Goal: Task Accomplishment & Management: Manage account settings

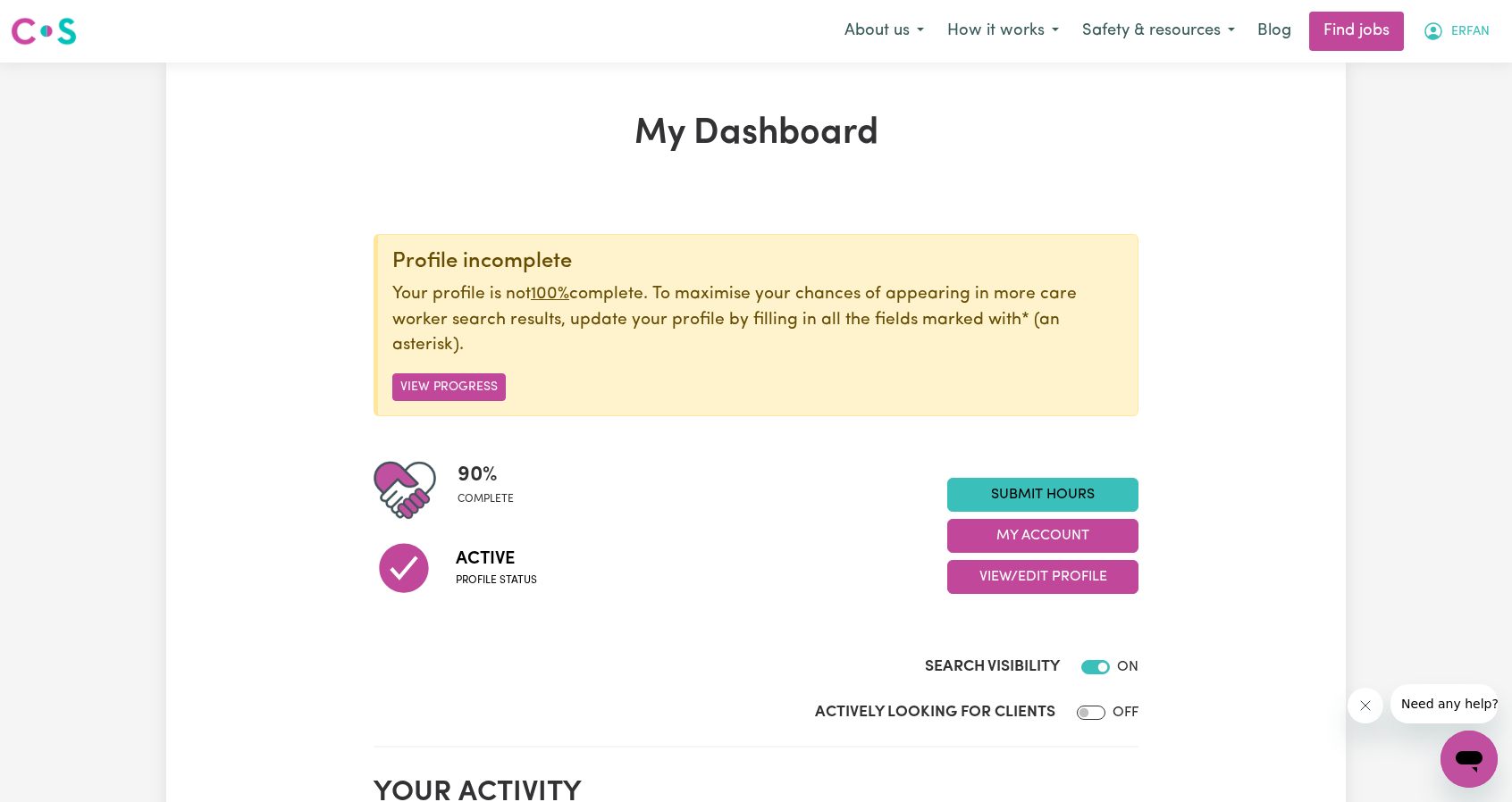
click at [1451, 35] on span "ERFAN" at bounding box center [1470, 33] width 38 height 20
click at [1428, 57] on link "My Account" at bounding box center [1430, 69] width 141 height 34
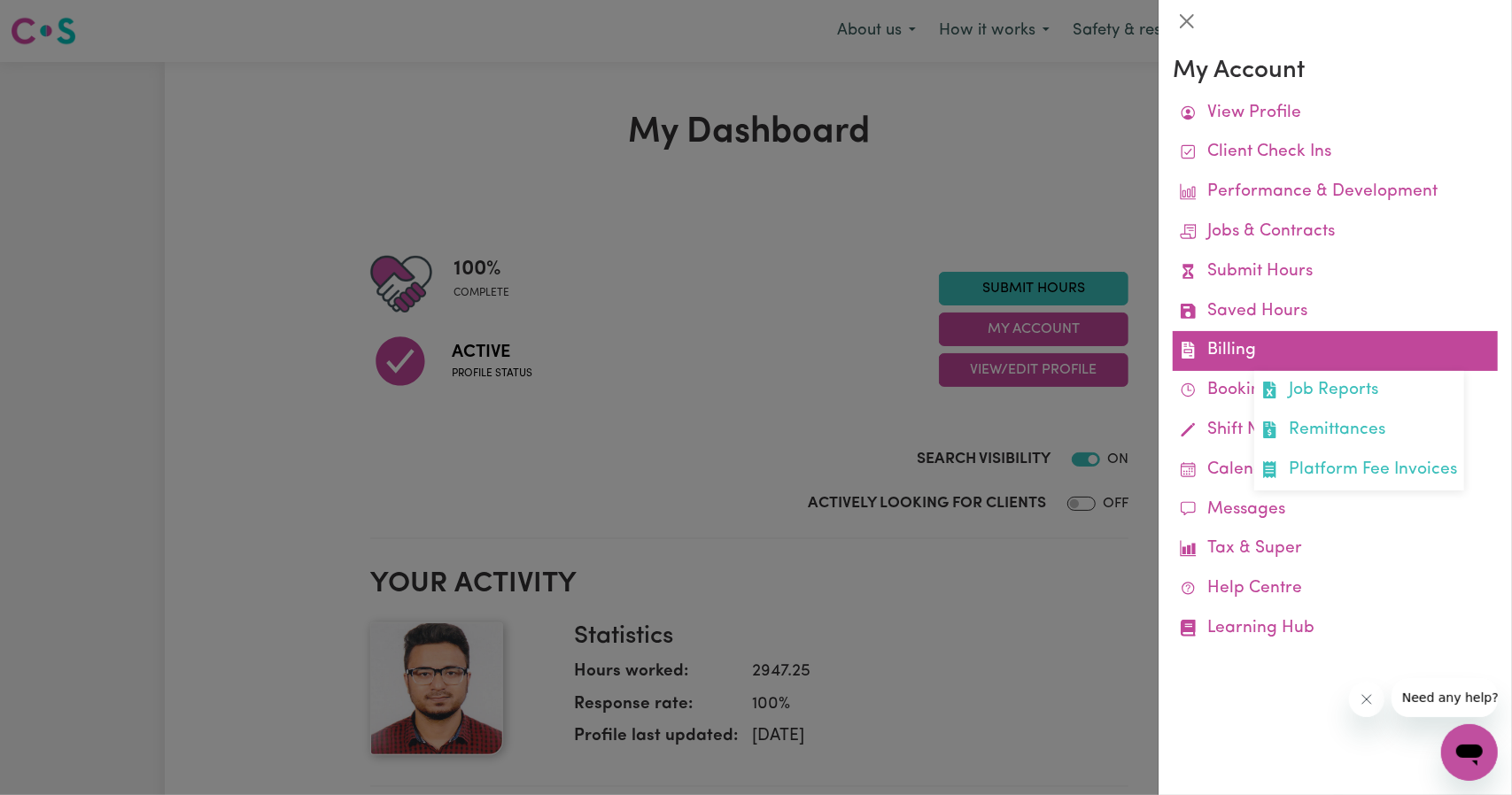
click at [1256, 346] on link "Billing Job Reports Remittances Platform Fee Invoices" at bounding box center [1335, 351] width 325 height 40
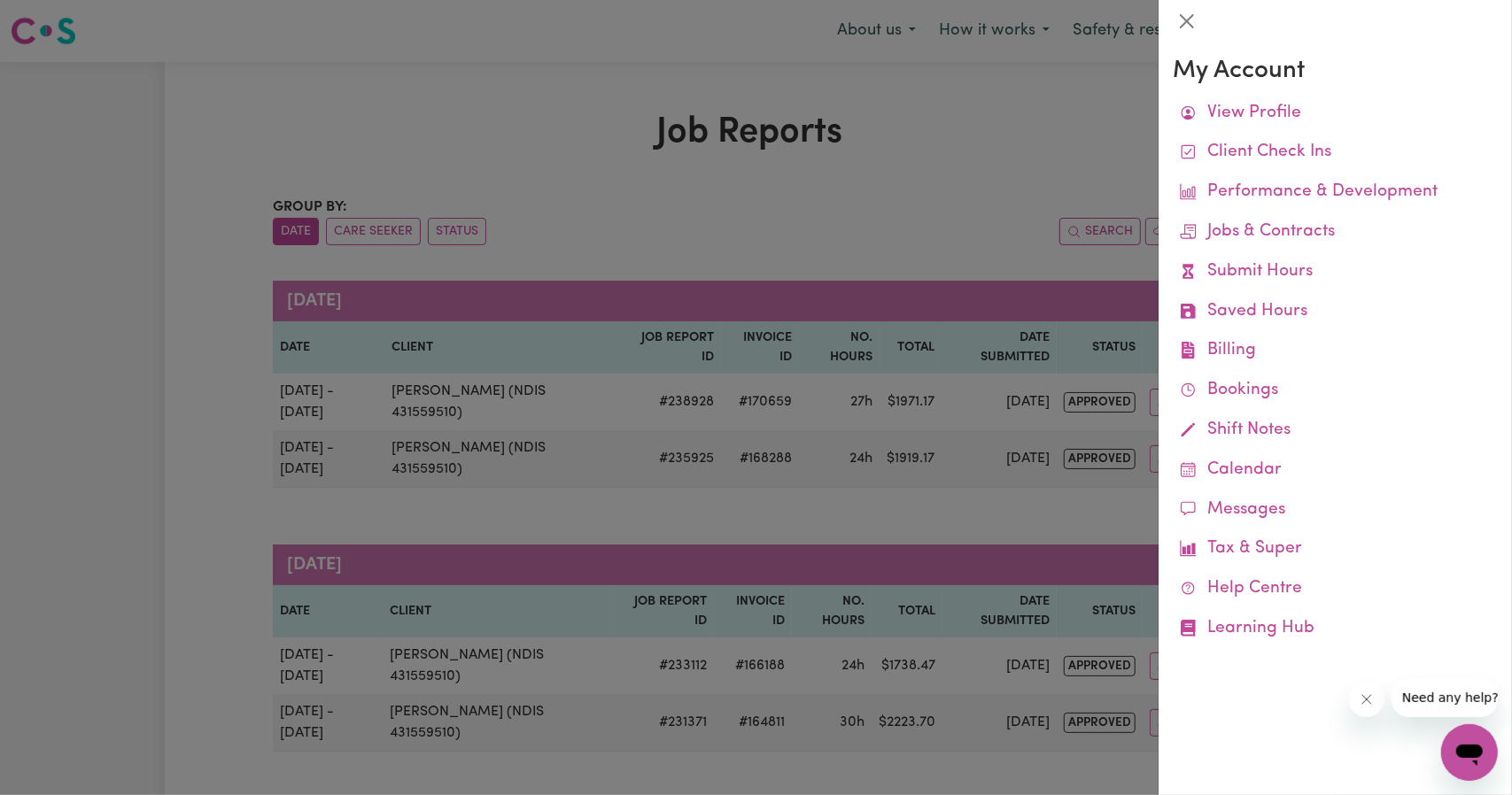
click at [973, 384] on div at bounding box center [756, 397] width 1512 height 795
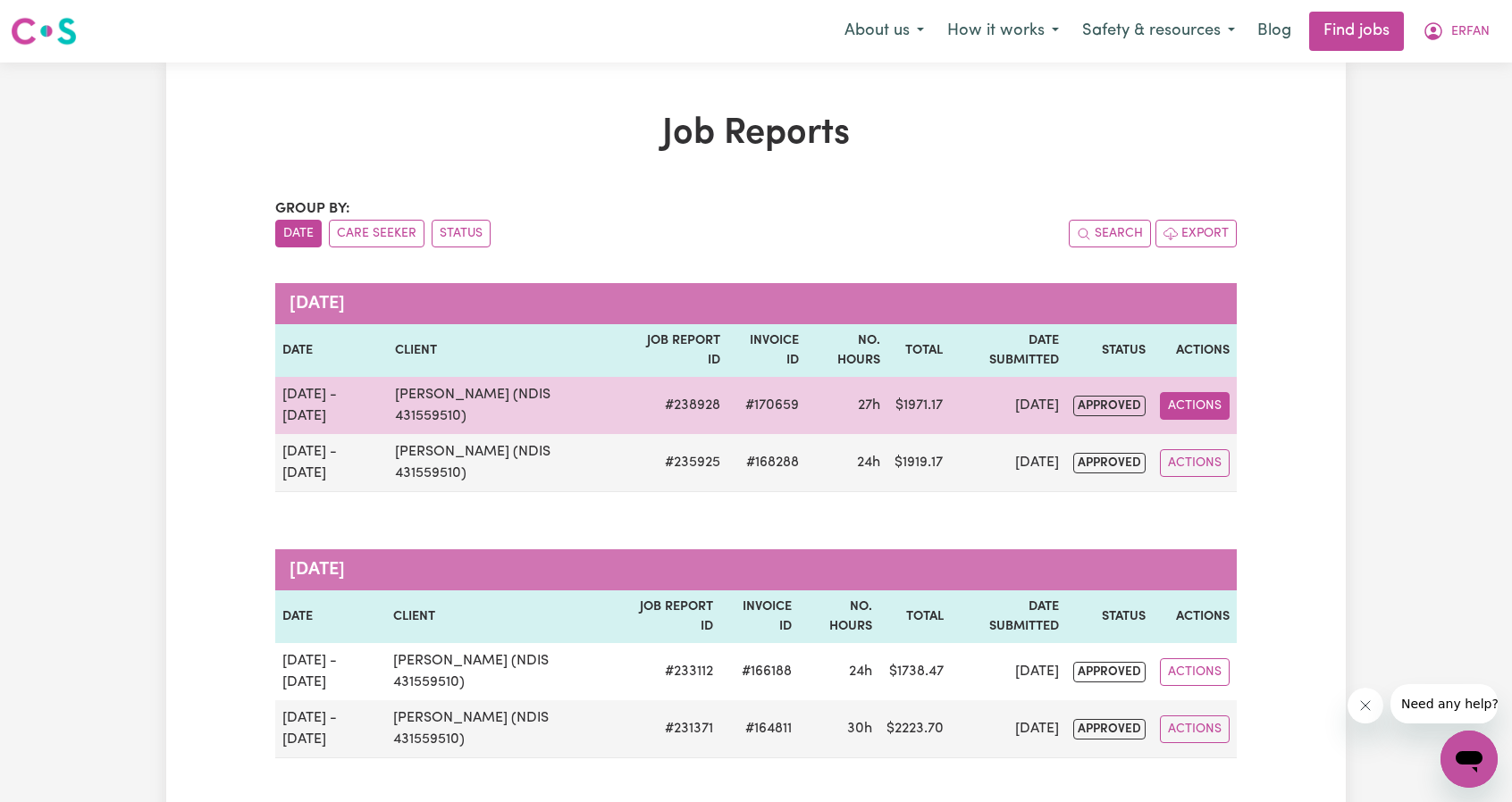
click at [1185, 392] on button "Actions" at bounding box center [1195, 406] width 70 height 28
click at [1205, 429] on link "View Job Report" at bounding box center [1240, 446] width 153 height 35
select select "pm"
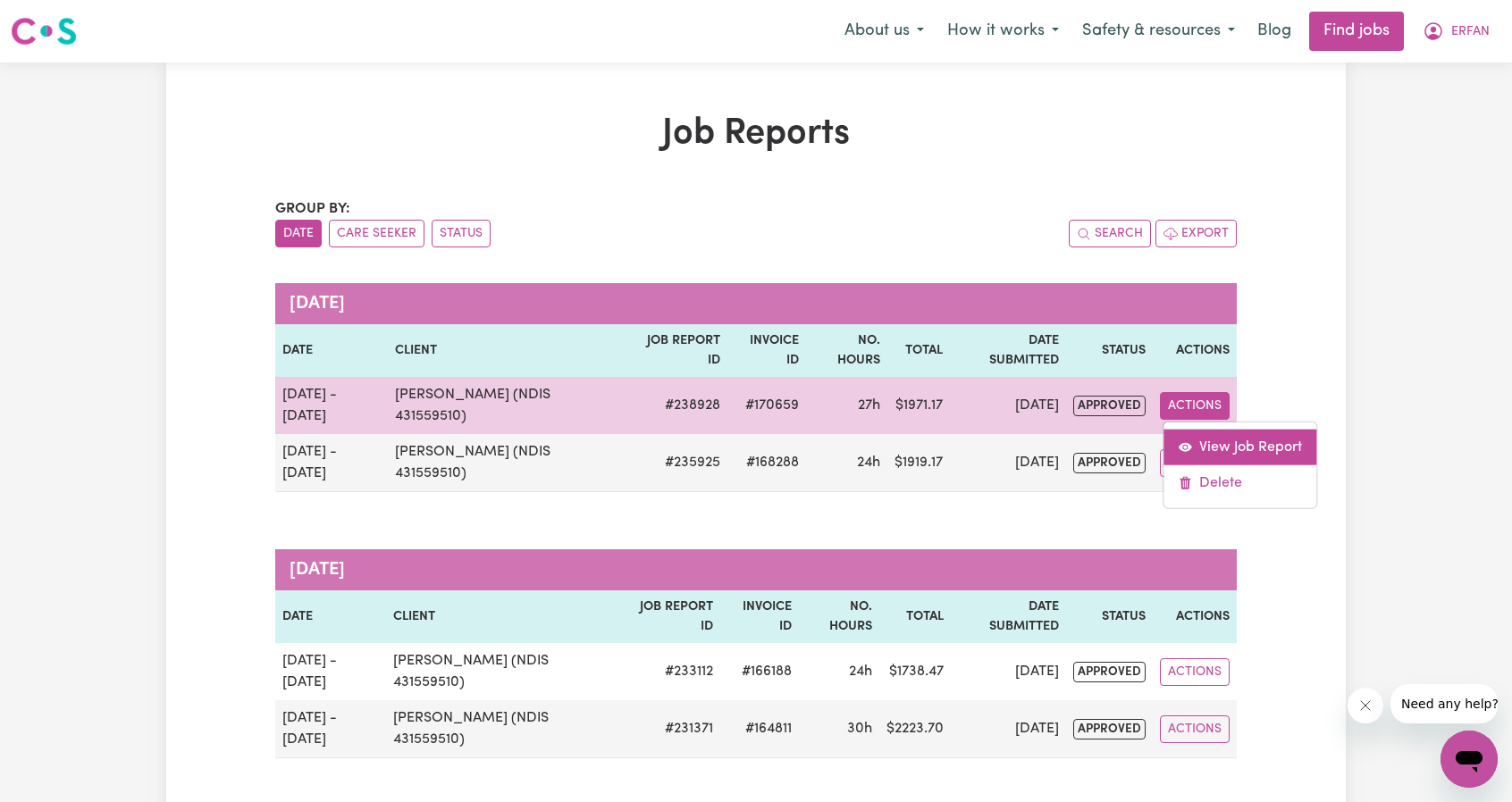
select select "pm"
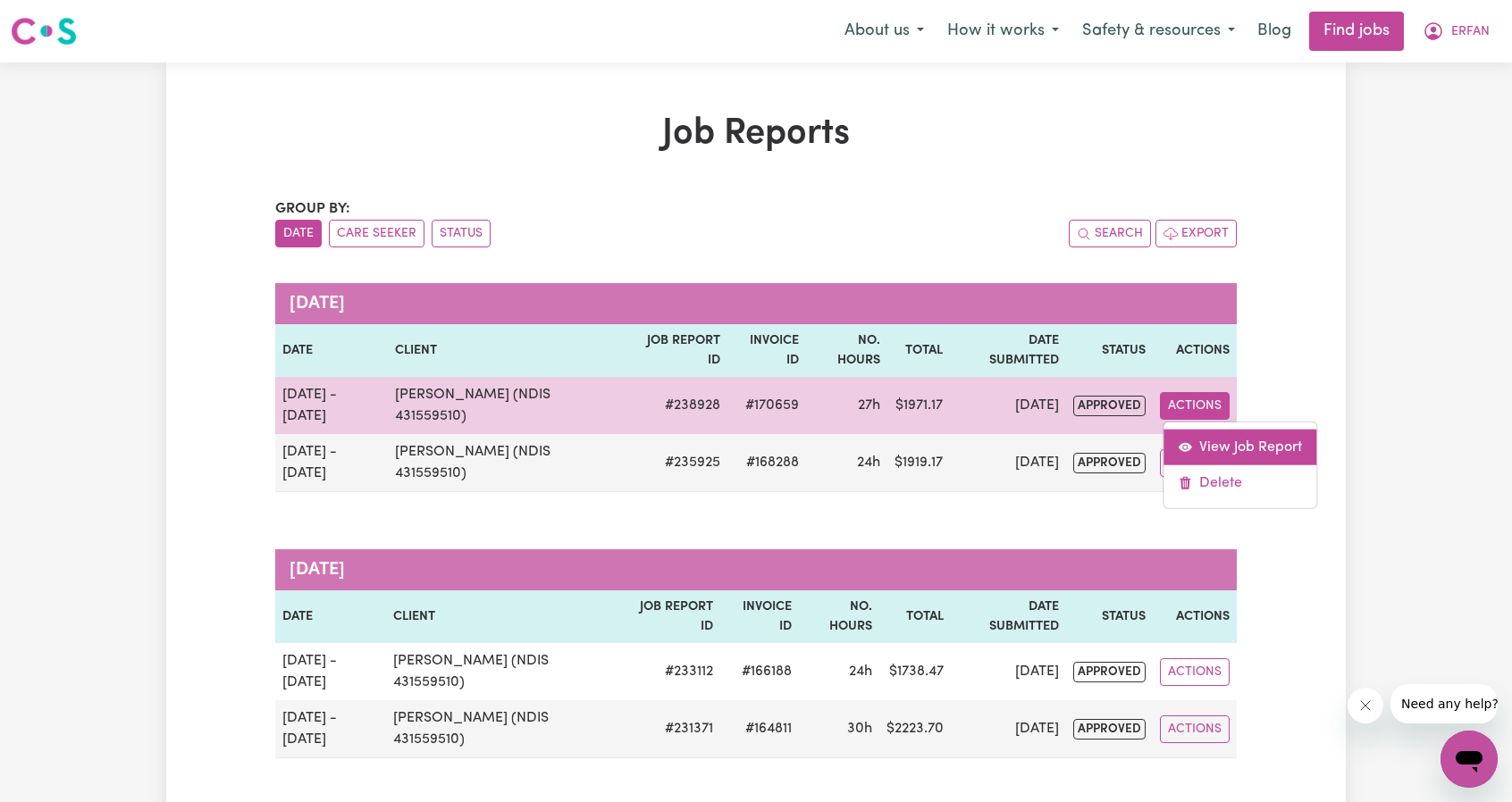
select select "pm"
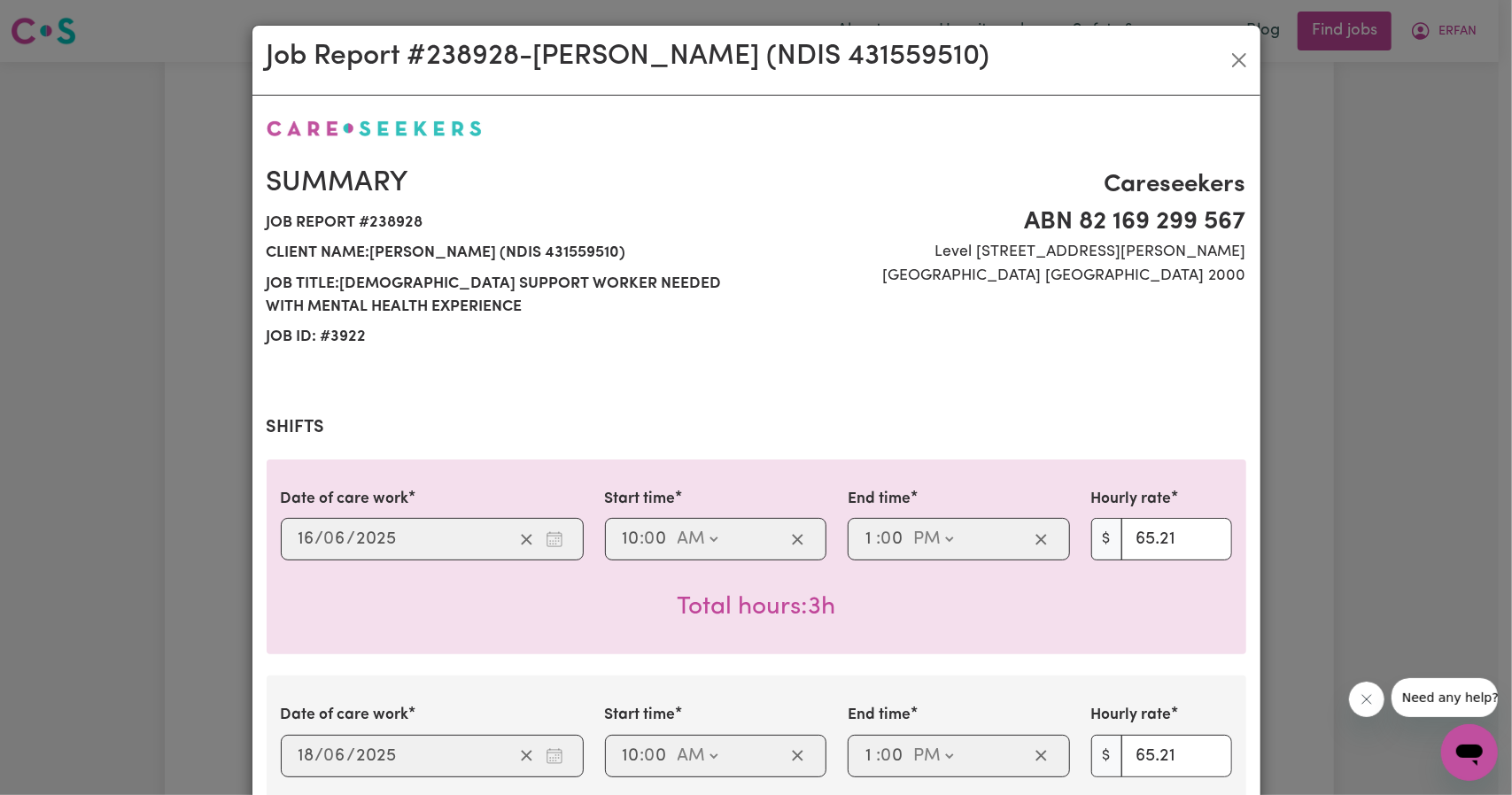
select select "65.21-Weekday"
select select "91.76-[DATE]"
select select "65.21-Weekday"
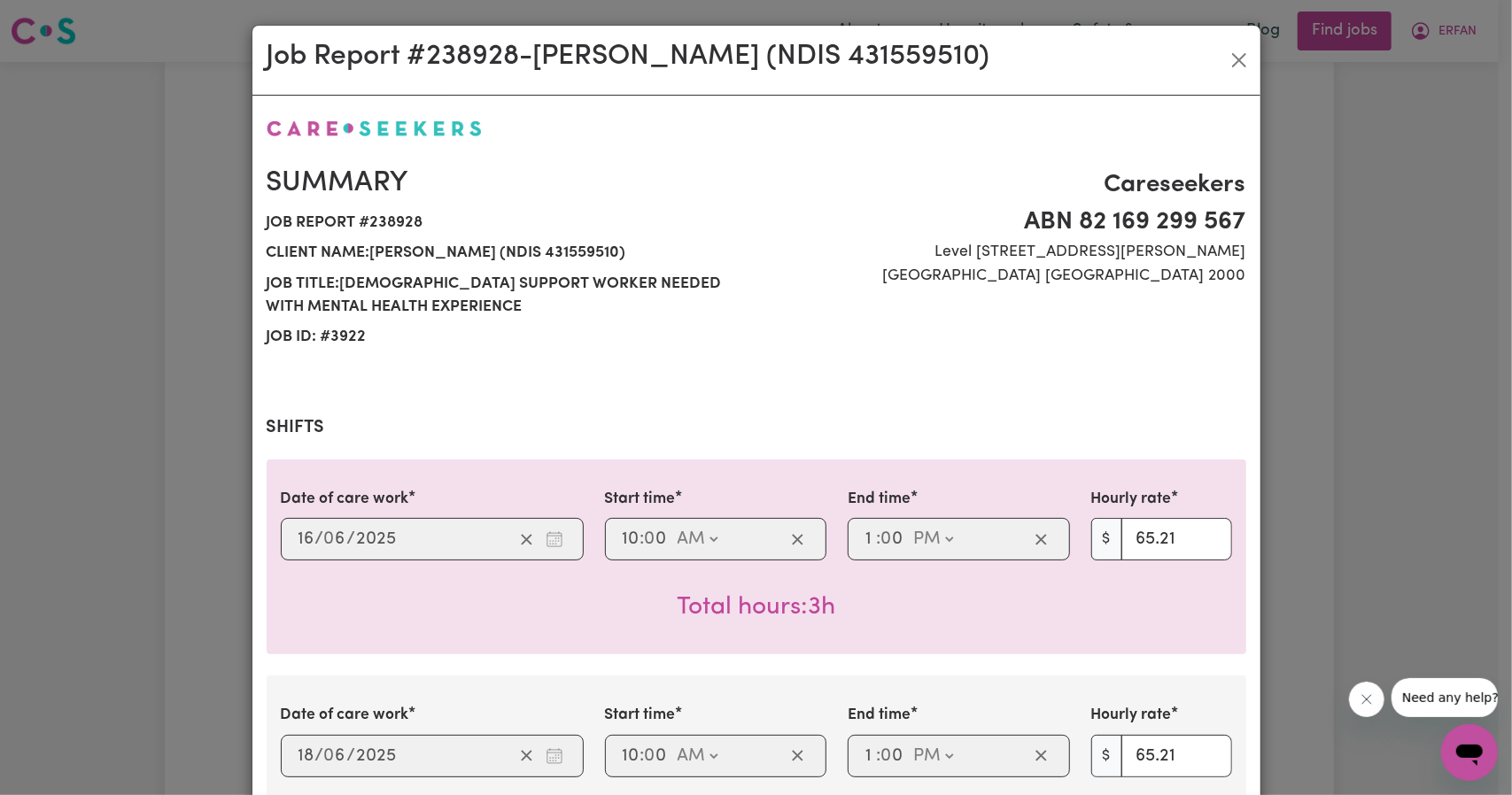
select select "65.21-Weekday"
select select "91.76-[DATE]"
select select "65.21-Weekday"
click at [1240, 69] on button "Close" at bounding box center [1240, 60] width 29 height 29
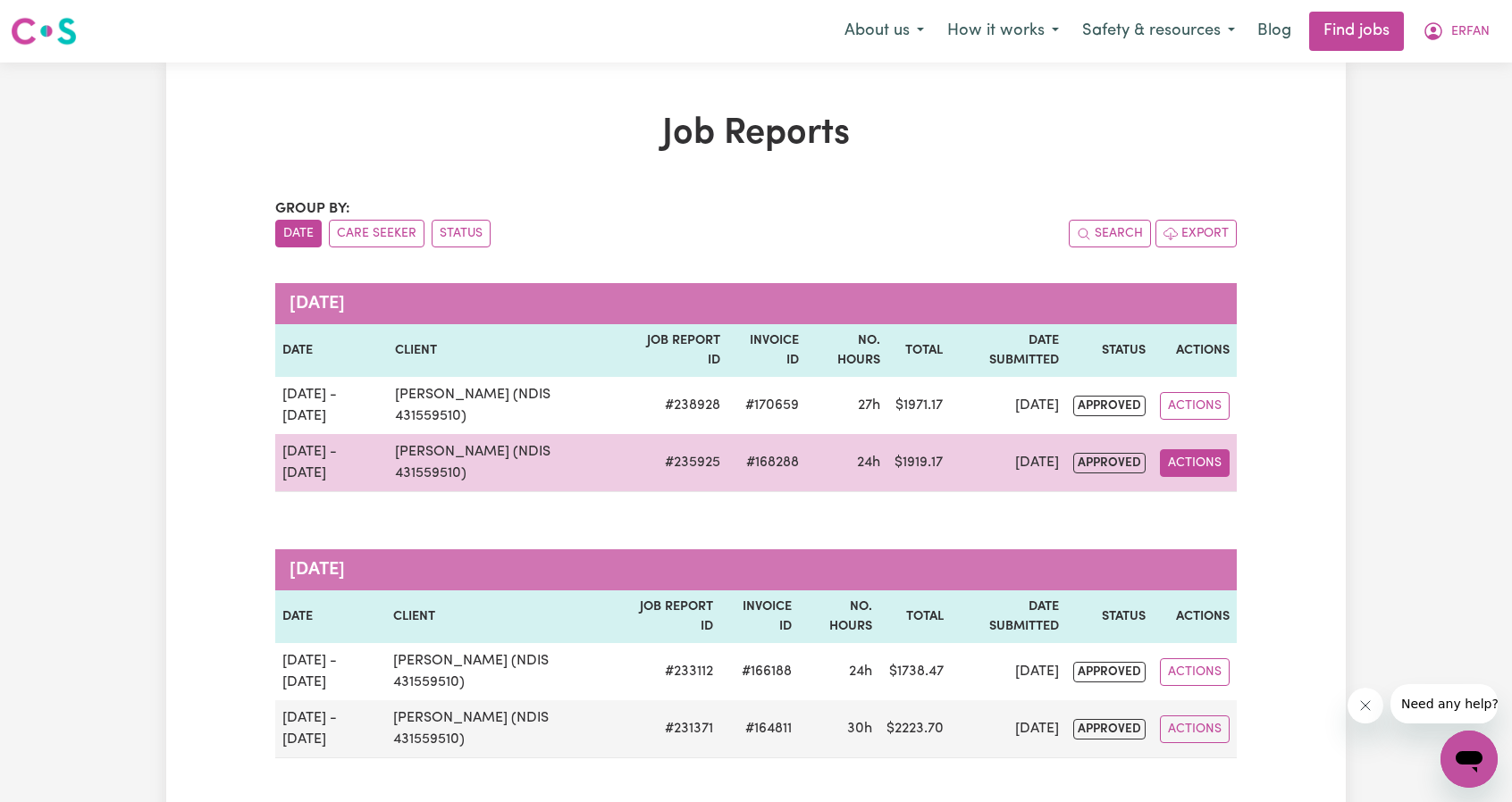
click at [1194, 449] on button "Actions" at bounding box center [1195, 463] width 70 height 28
click at [1209, 486] on link "View Job Report" at bounding box center [1240, 503] width 153 height 35
select select "pm"
select select "65.21-Weekday"
select select "pm"
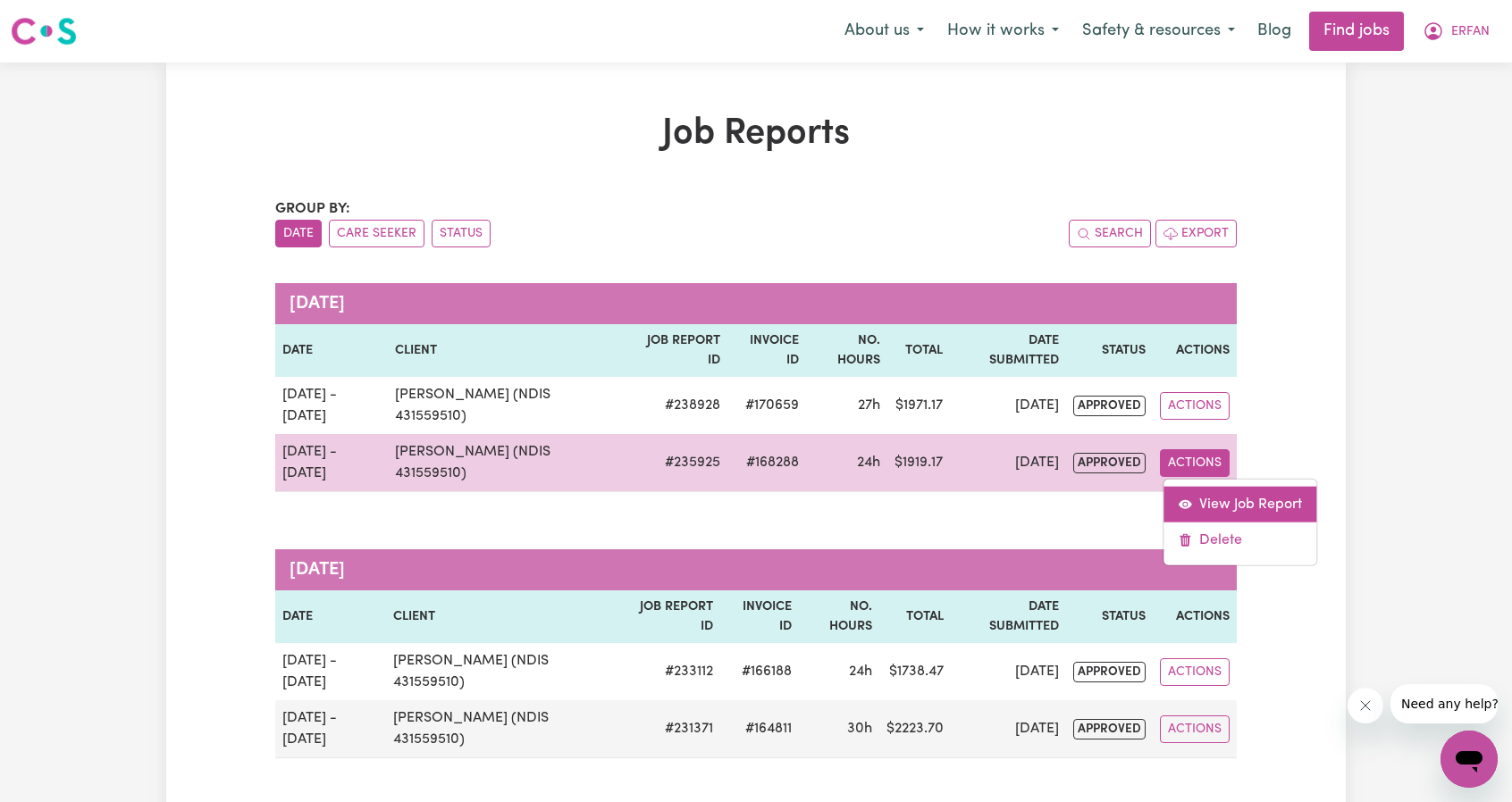
select select "65.21-Weekday"
select select "pm"
select select "65.21-Weekday"
select select "pm"
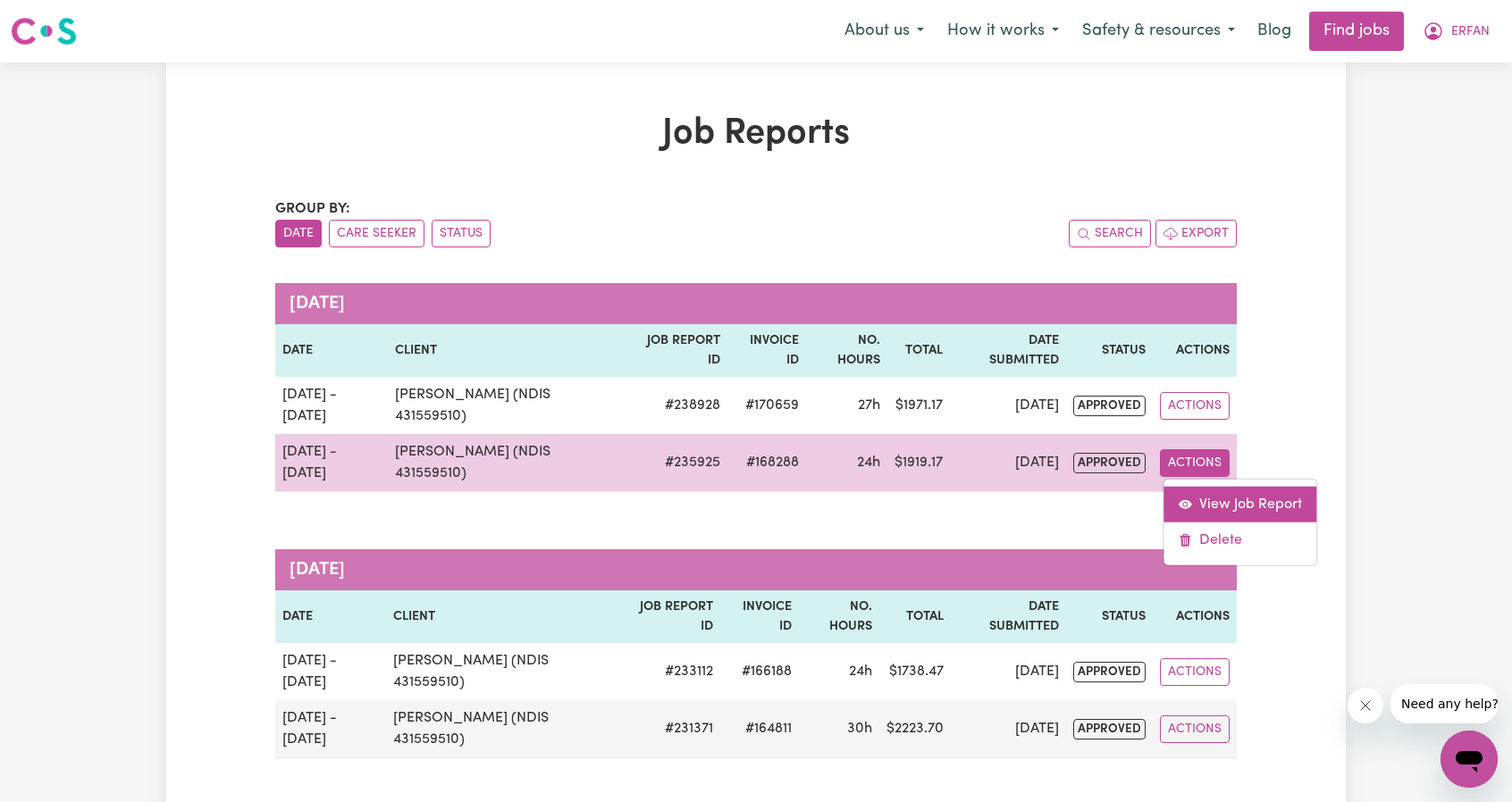
select select "91.76-[DATE]"
select select "pm"
select select "144.88-PublicHoliday"
select select "pm"
select select "65.21-Weekday"
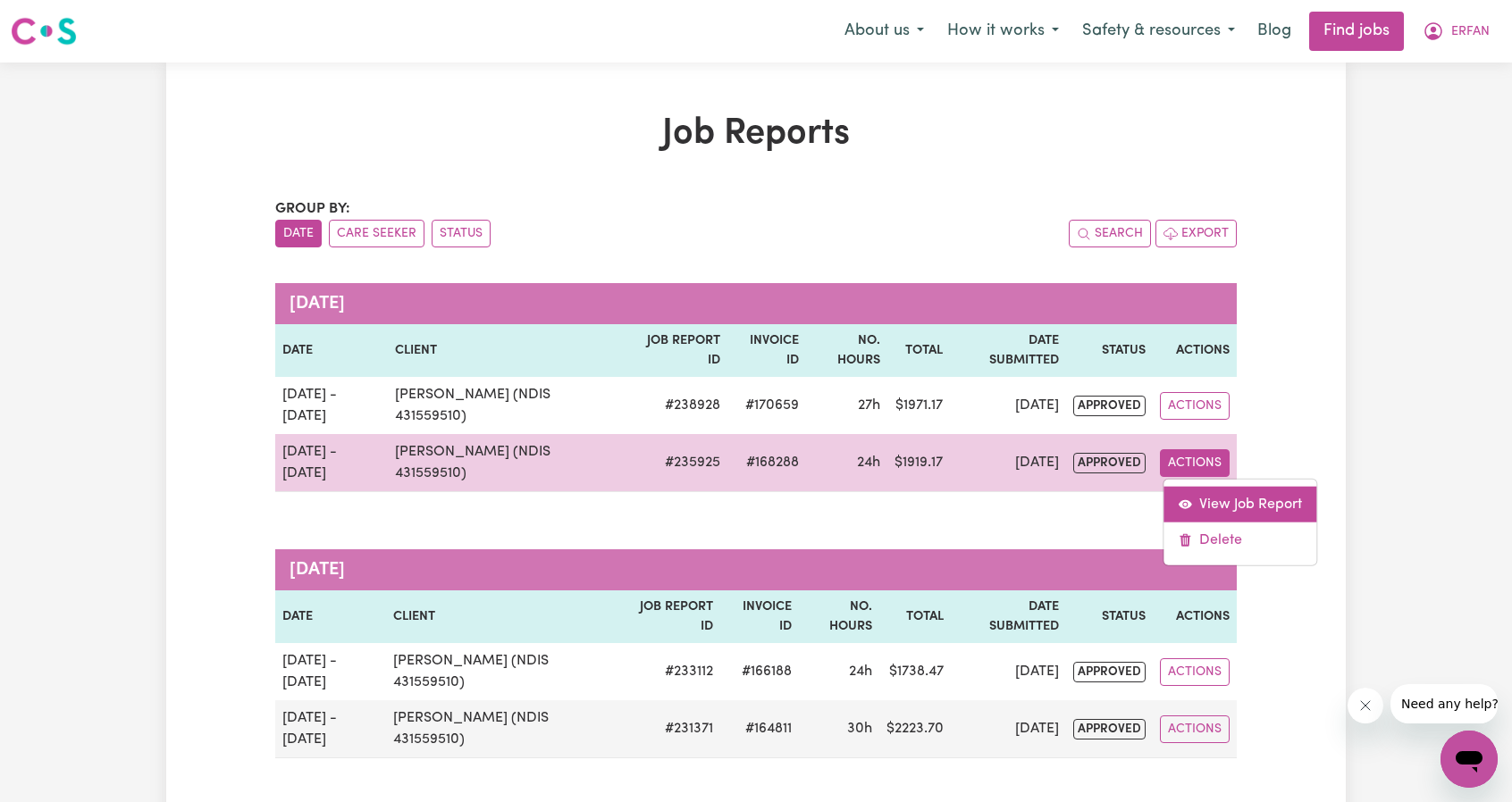
select select "pm"
select select "65.21-Weekday"
select select "pm"
select select "65.21-Weekday"
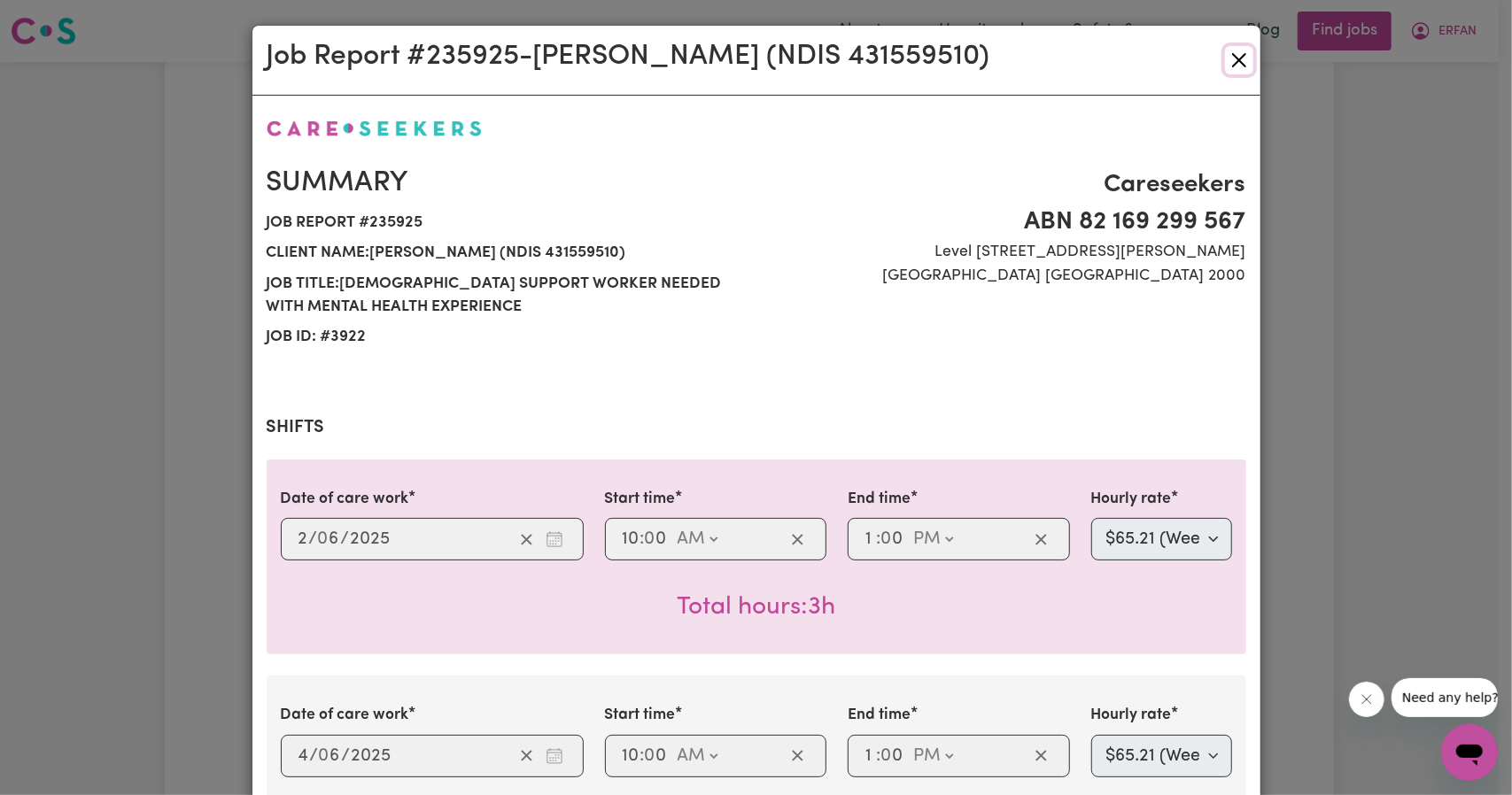
click at [1225, 61] on button "Close" at bounding box center [1240, 60] width 29 height 29
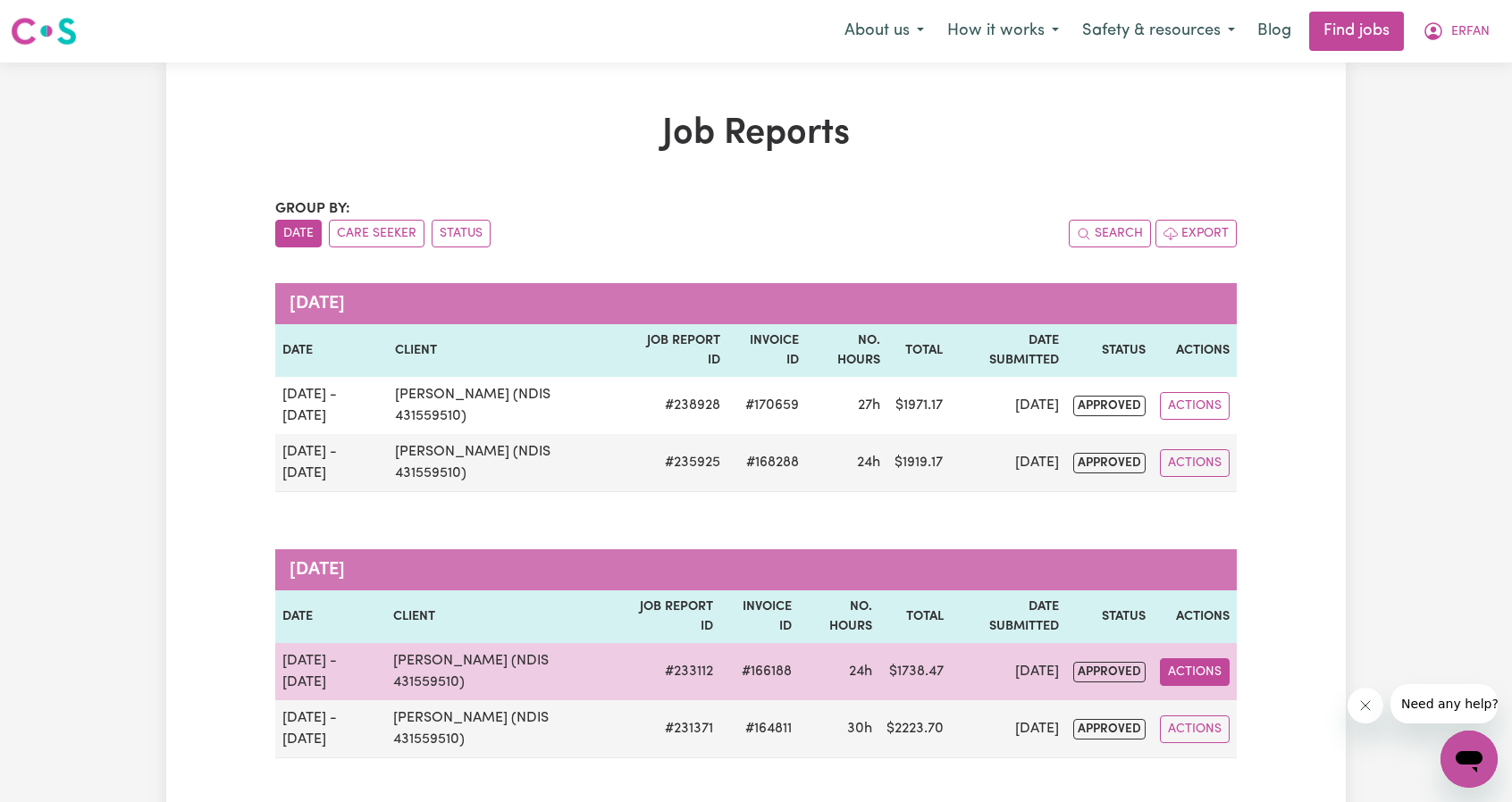
click at [1193, 659] on button "Actions" at bounding box center [1195, 672] width 70 height 28
click at [1204, 696] on link "View Job Report" at bounding box center [1238, 713] width 153 height 35
select select "pm"
select select "65.21-Weekday"
select select "pm"
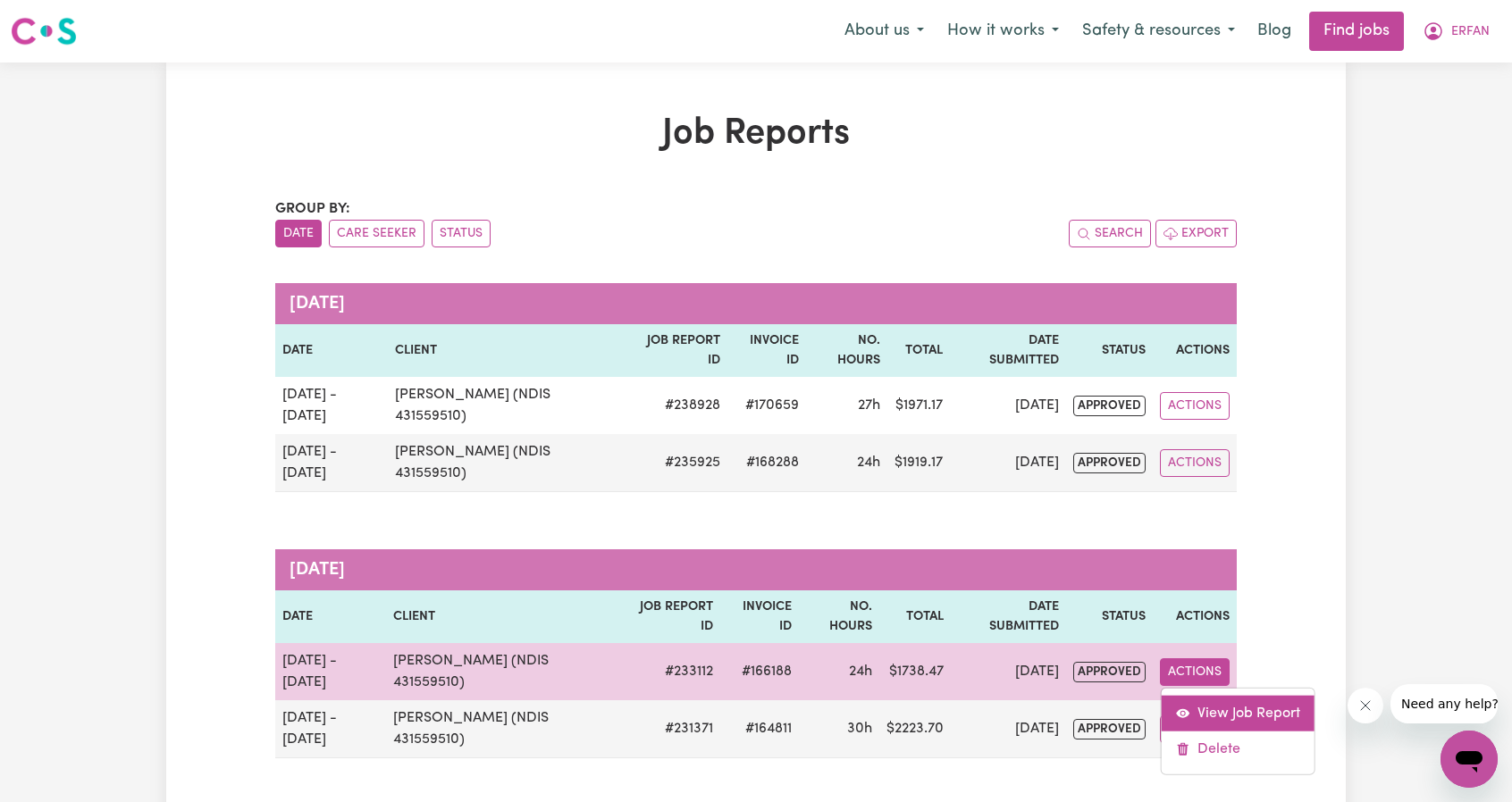
select select "65.21-Weekday"
select select "pm"
select select "65.21-Weekday"
select select "pm"
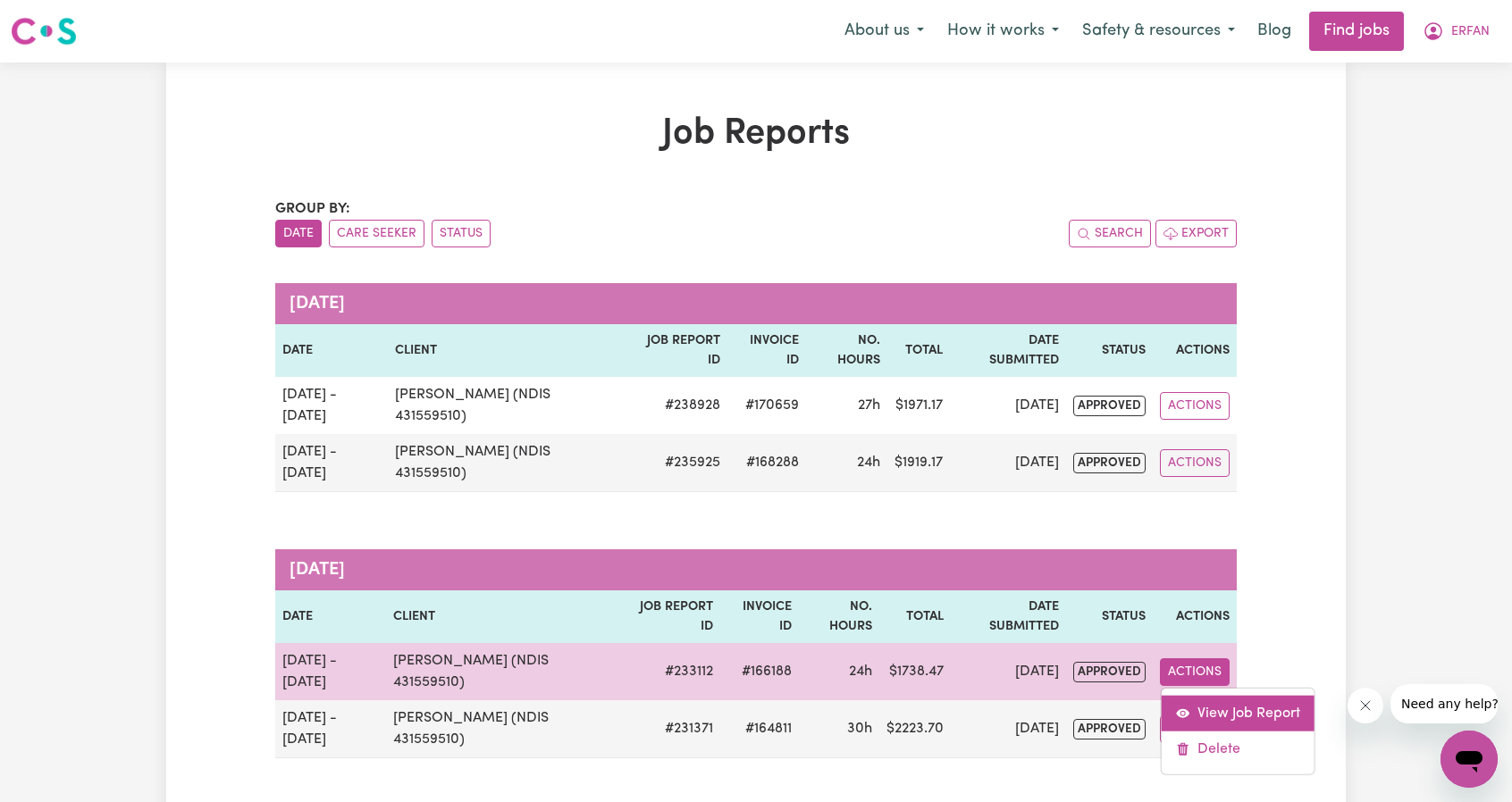
select select "65.21-Weekday"
select select "pm"
select select "65.21-Weekday"
select select "pm"
select select "65.21-Weekday"
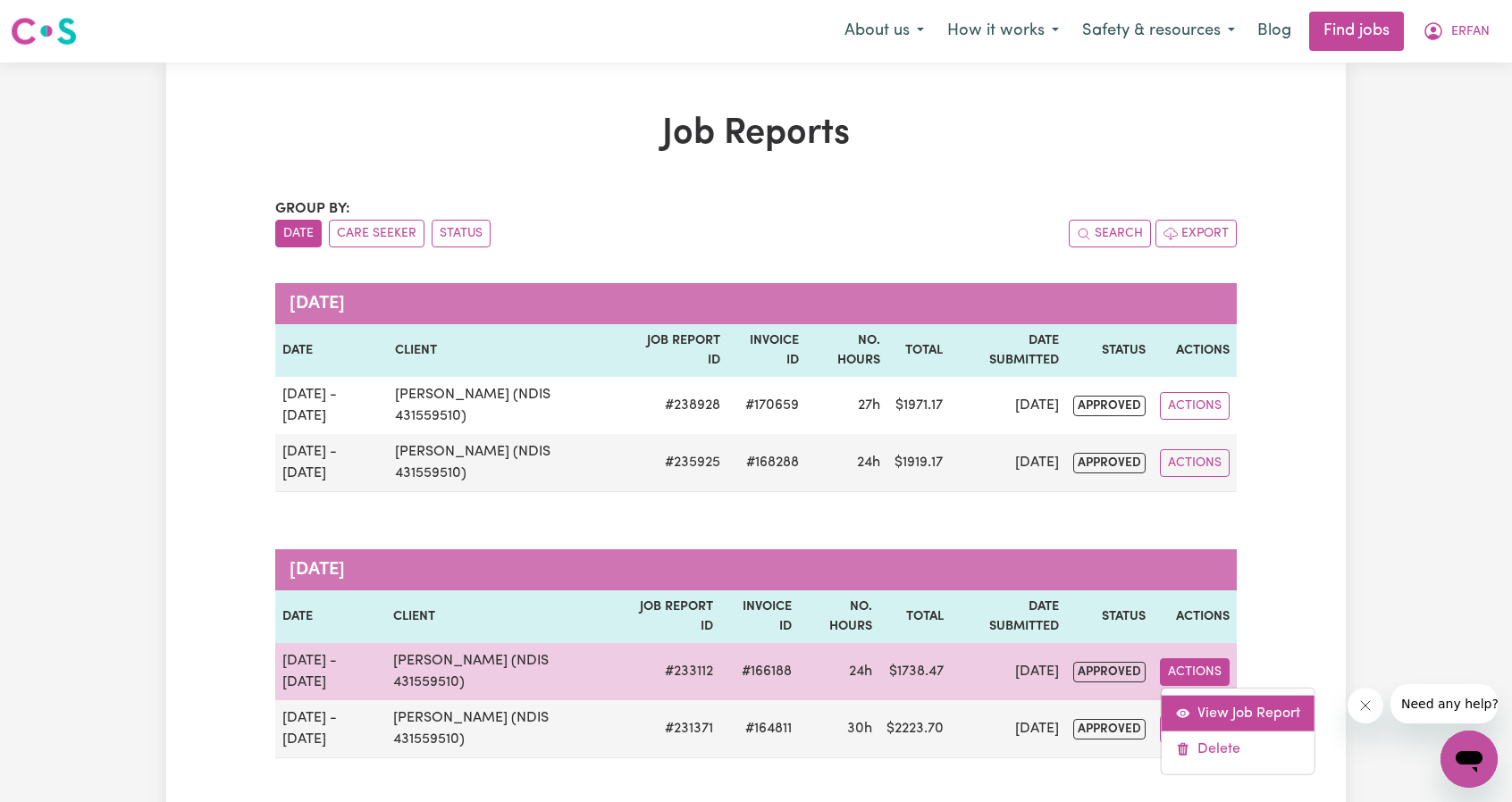
select select "pm"
select select "65.21-Weekday"
select select "pm"
select select "65.21-Weekday"
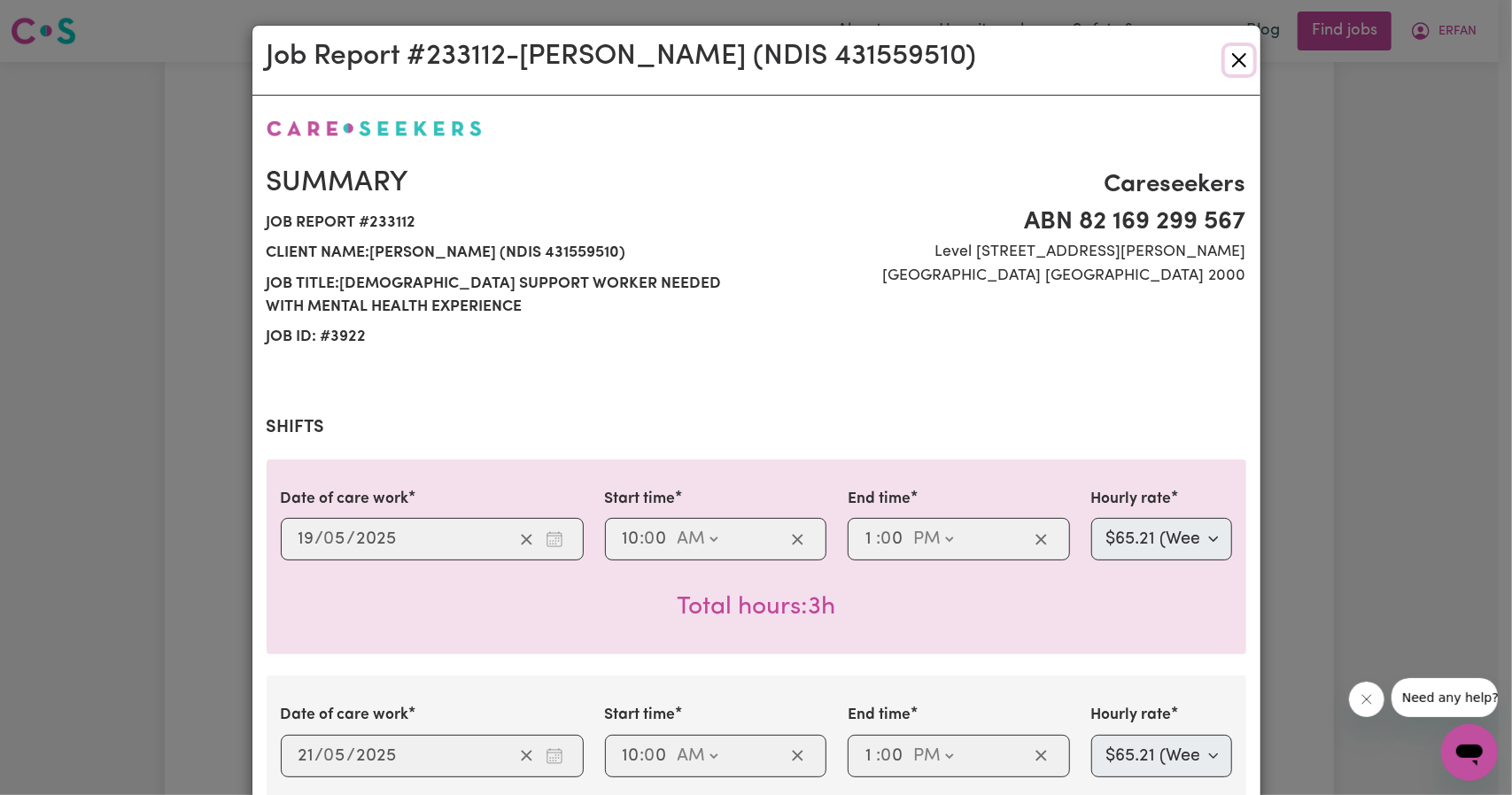
click at [1227, 68] on button "Close" at bounding box center [1240, 60] width 29 height 29
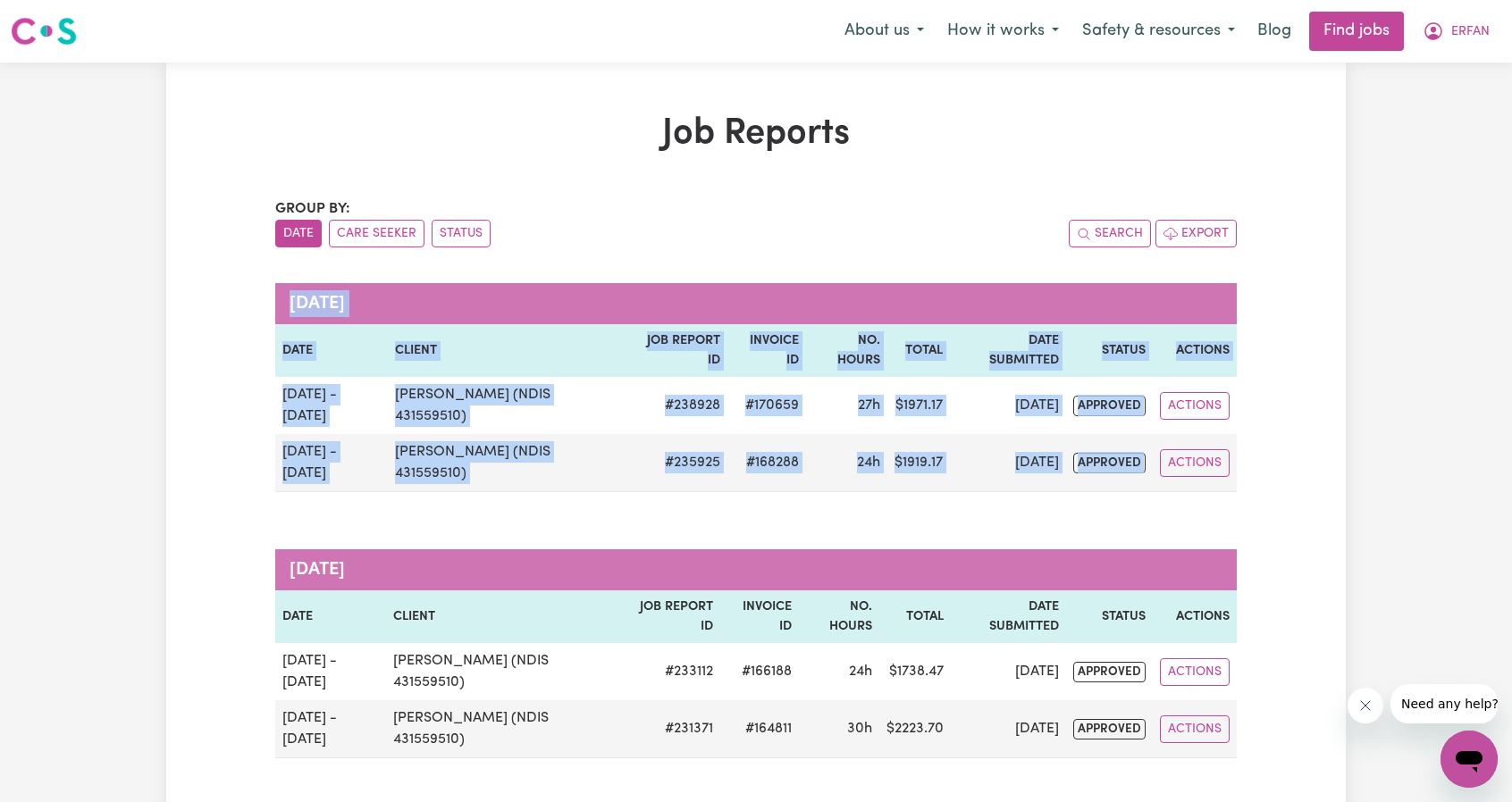
click at [1471, 46] on button "ERFAN" at bounding box center [1457, 31] width 91 height 37
click at [1462, 54] on link "My Account" at bounding box center [1430, 69] width 141 height 34
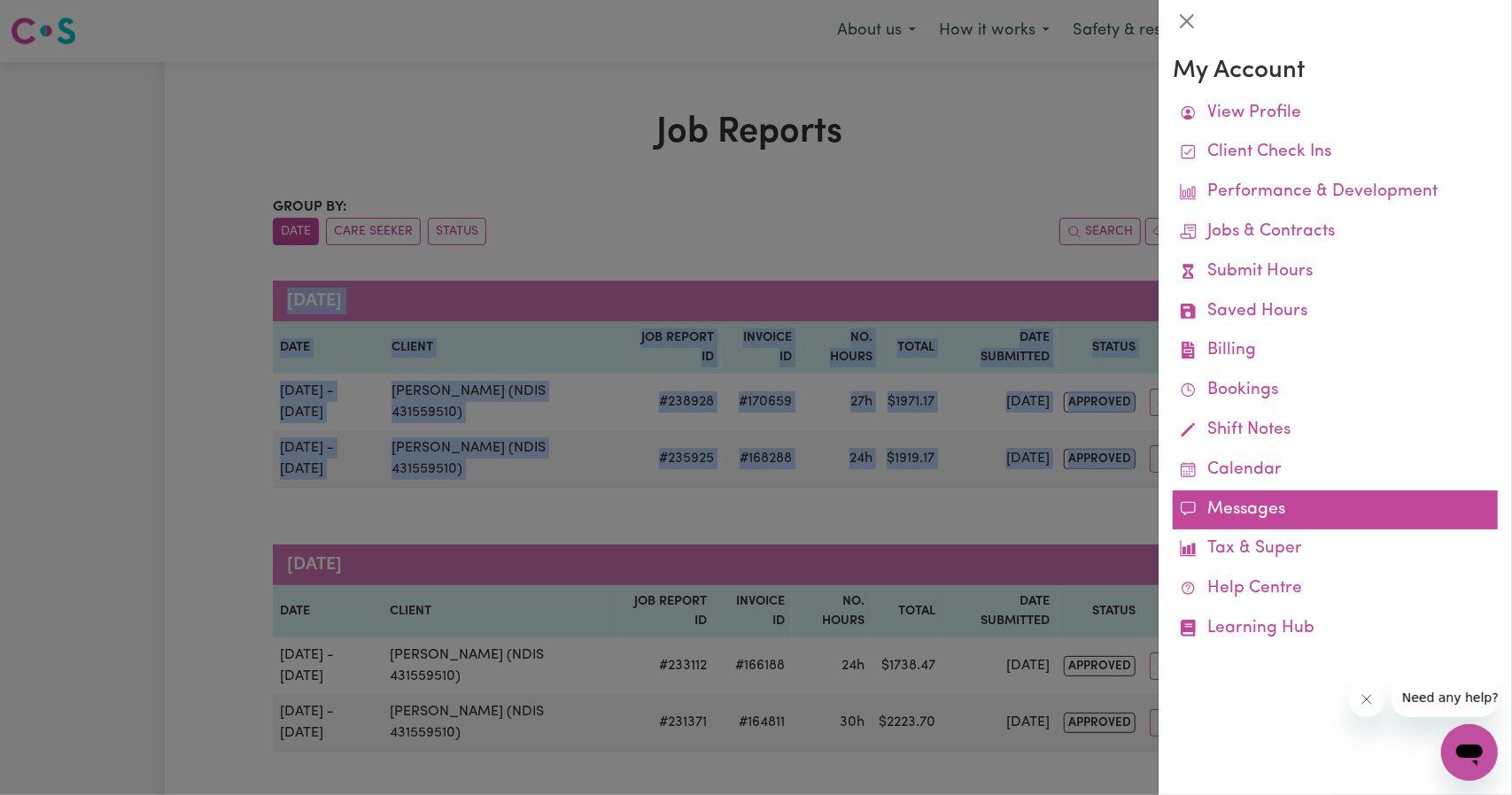
click at [1242, 512] on link "Messages" at bounding box center [1335, 510] width 325 height 40
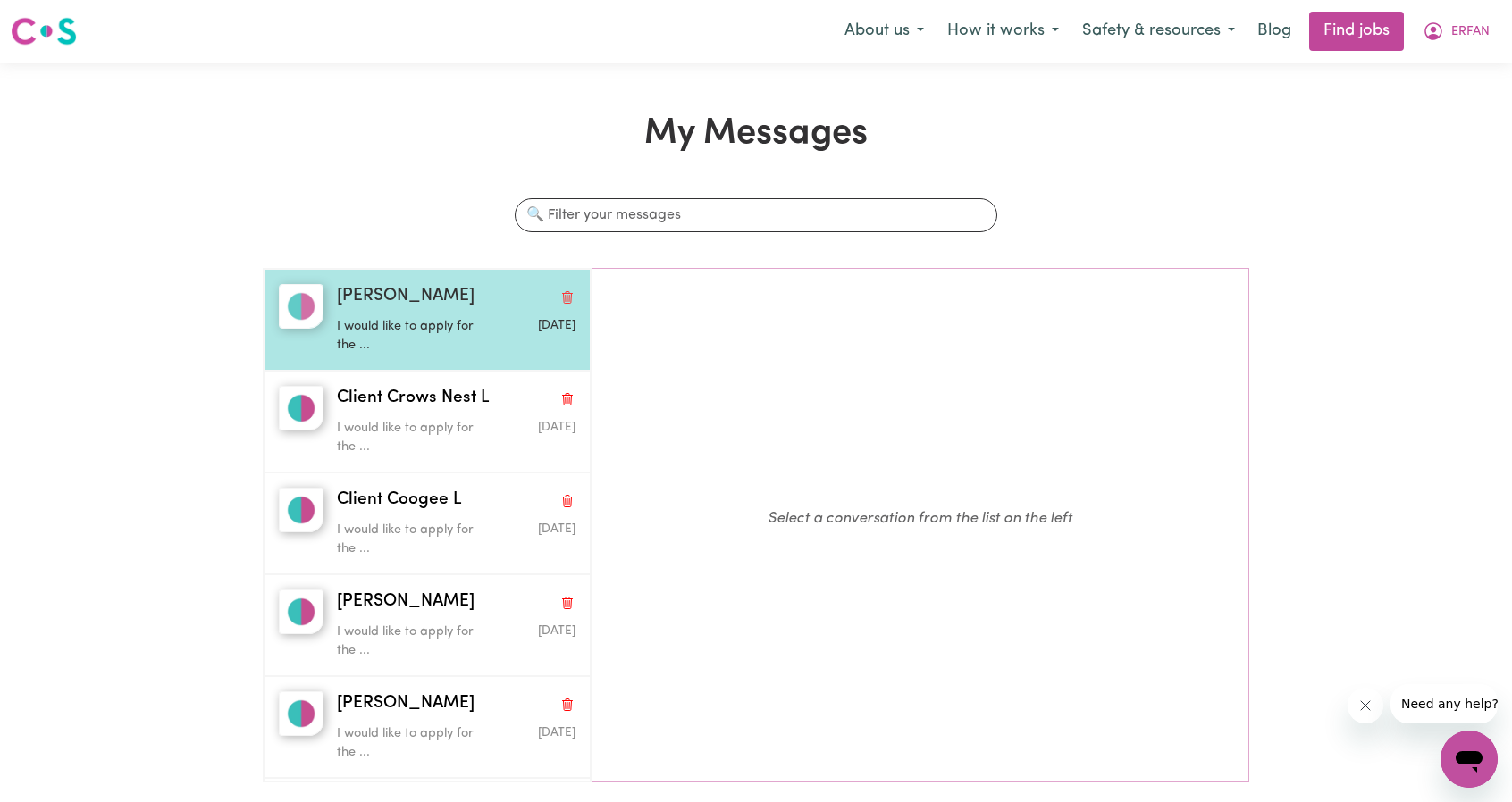
click at [427, 344] on p "I would like to apply for the ..." at bounding box center [416, 336] width 159 height 38
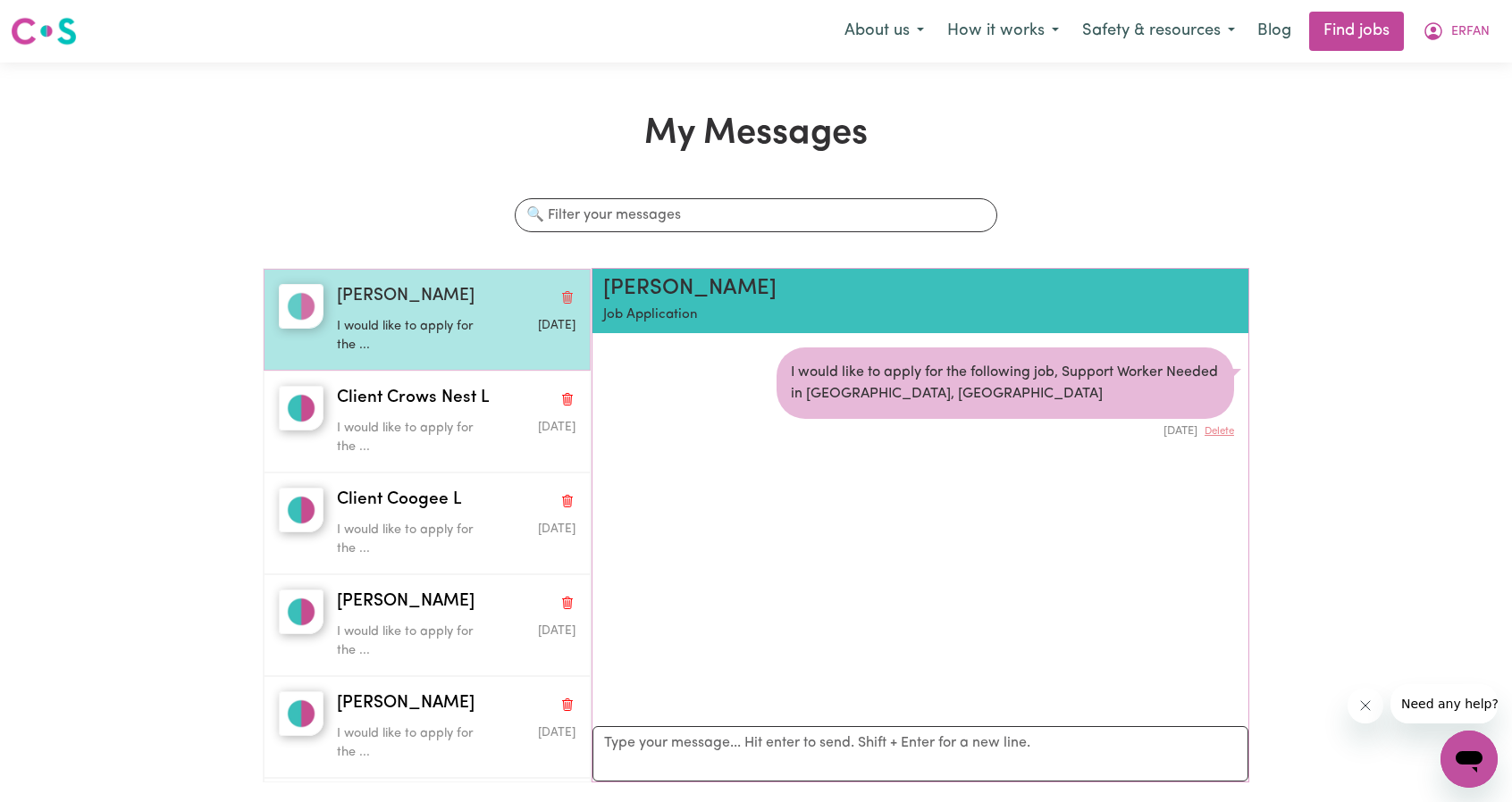
scroll to position [9, 0]
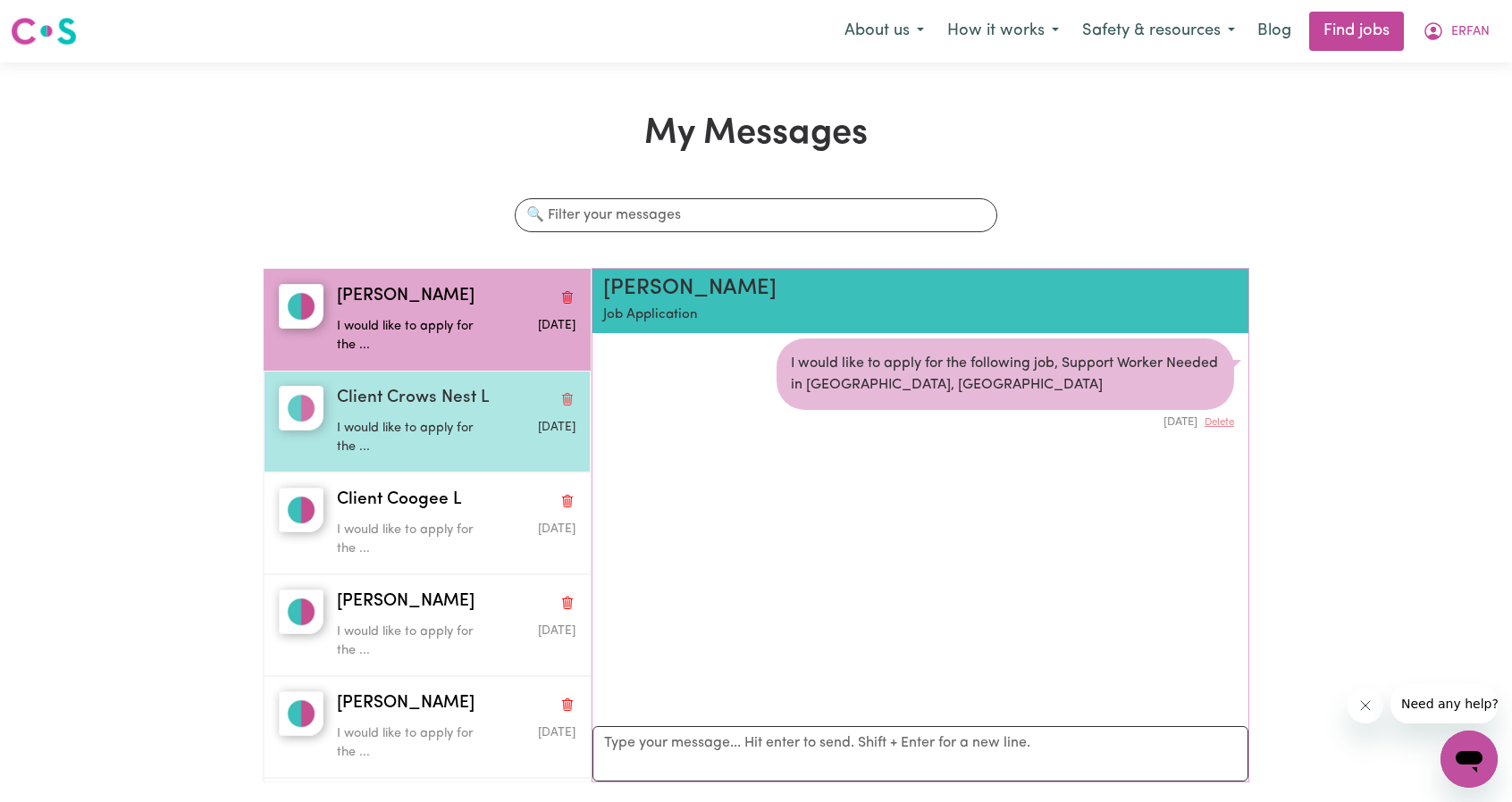
click at [404, 430] on p "I would like to apply for the ..." at bounding box center [416, 438] width 159 height 38
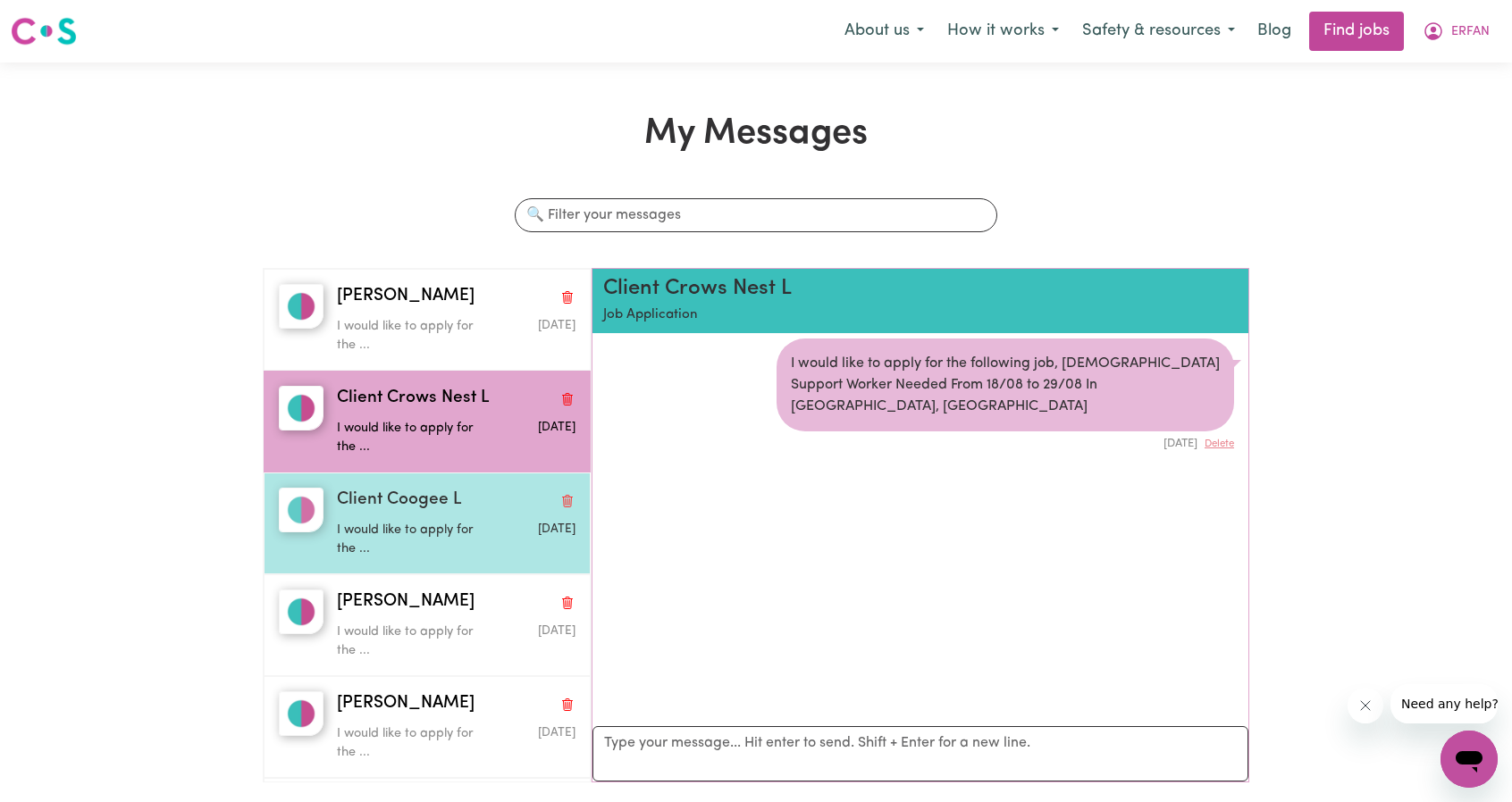
click at [422, 531] on p "I would like to apply for the ..." at bounding box center [416, 540] width 159 height 38
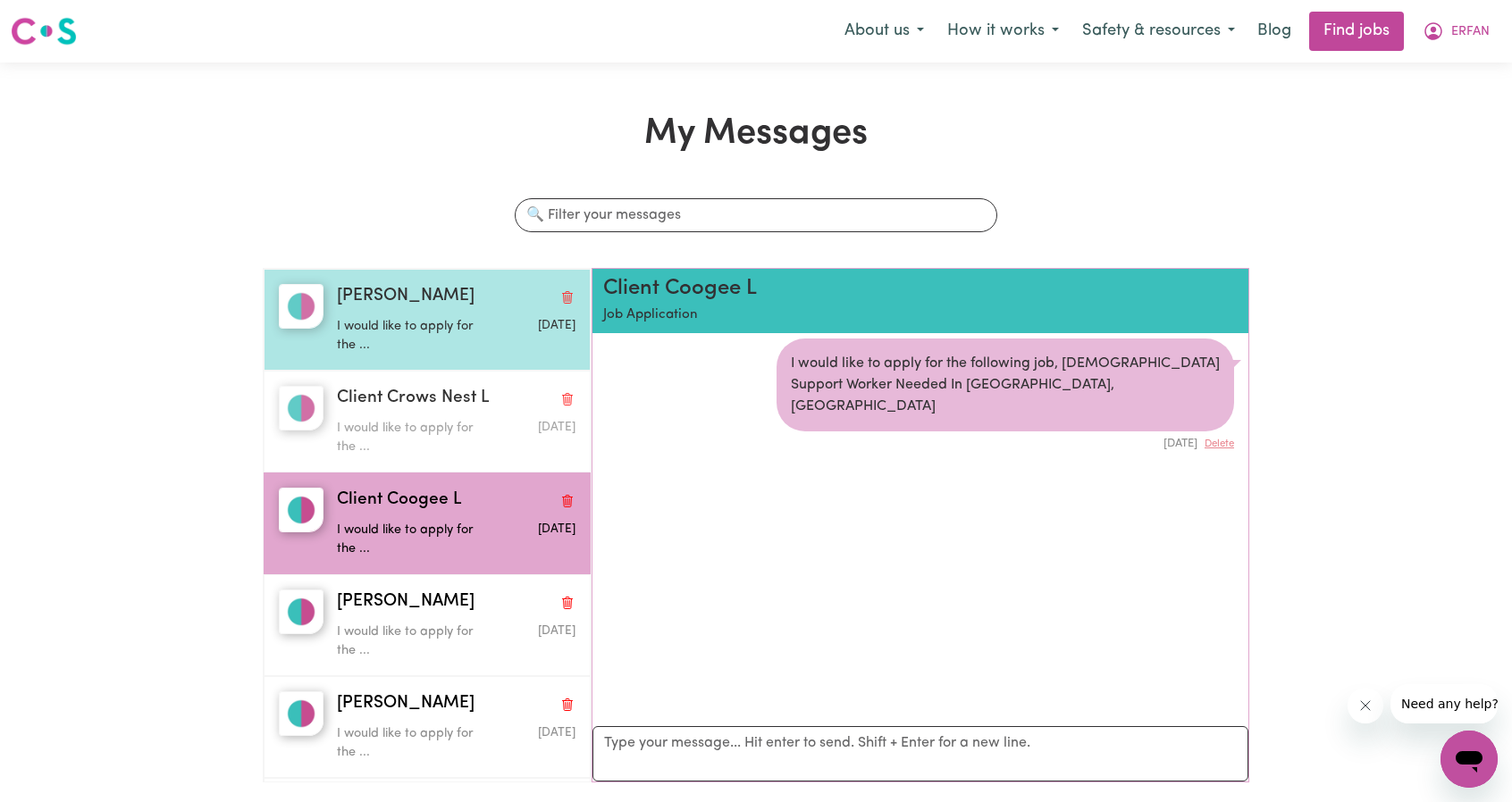
drag, startPoint x: 408, startPoint y: 387, endPoint x: 421, endPoint y: 349, distance: 40.2
click at [408, 386] on span "Client Crows Nest L" at bounding box center [413, 399] width 153 height 26
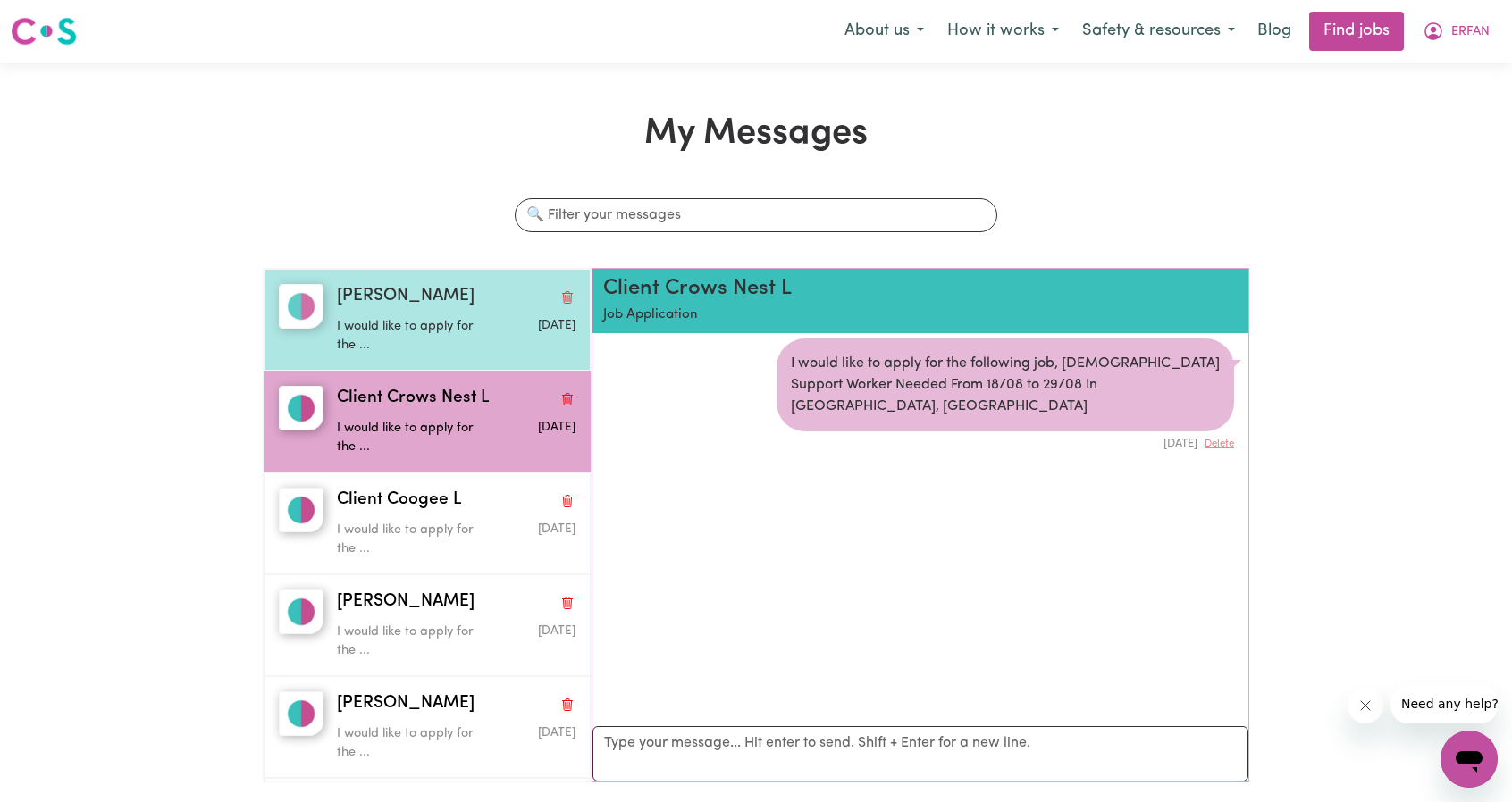
click at [421, 349] on p "I would like to apply for the ..." at bounding box center [416, 336] width 159 height 38
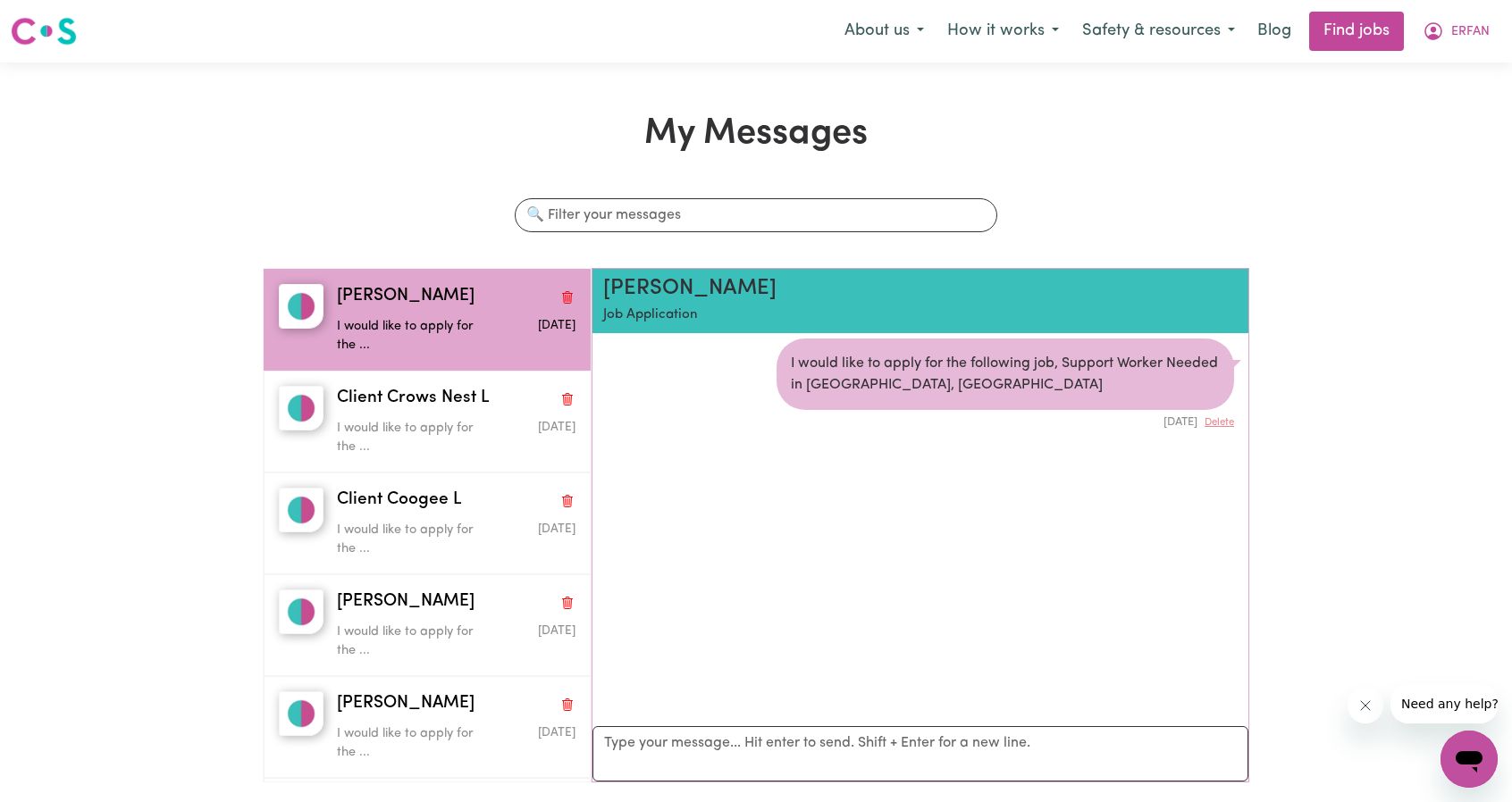
click at [1012, 360] on div "I would like to apply for the following job, Support Worker Needed in [GEOGRAPH…" at bounding box center [1005, 374] width 458 height 72
drag, startPoint x: 976, startPoint y: 375, endPoint x: 967, endPoint y: 374, distance: 9.1
click at [975, 375] on div "I would like to apply for the following job, Support Worker Needed in [GEOGRAPH…" at bounding box center [1005, 374] width 458 height 72
drag, startPoint x: 817, startPoint y: 369, endPoint x: 940, endPoint y: 357, distance: 123.6
click at [804, 366] on div "I would like to apply for the following job, Support Worker Needed in [GEOGRAPH…" at bounding box center [1005, 374] width 458 height 72
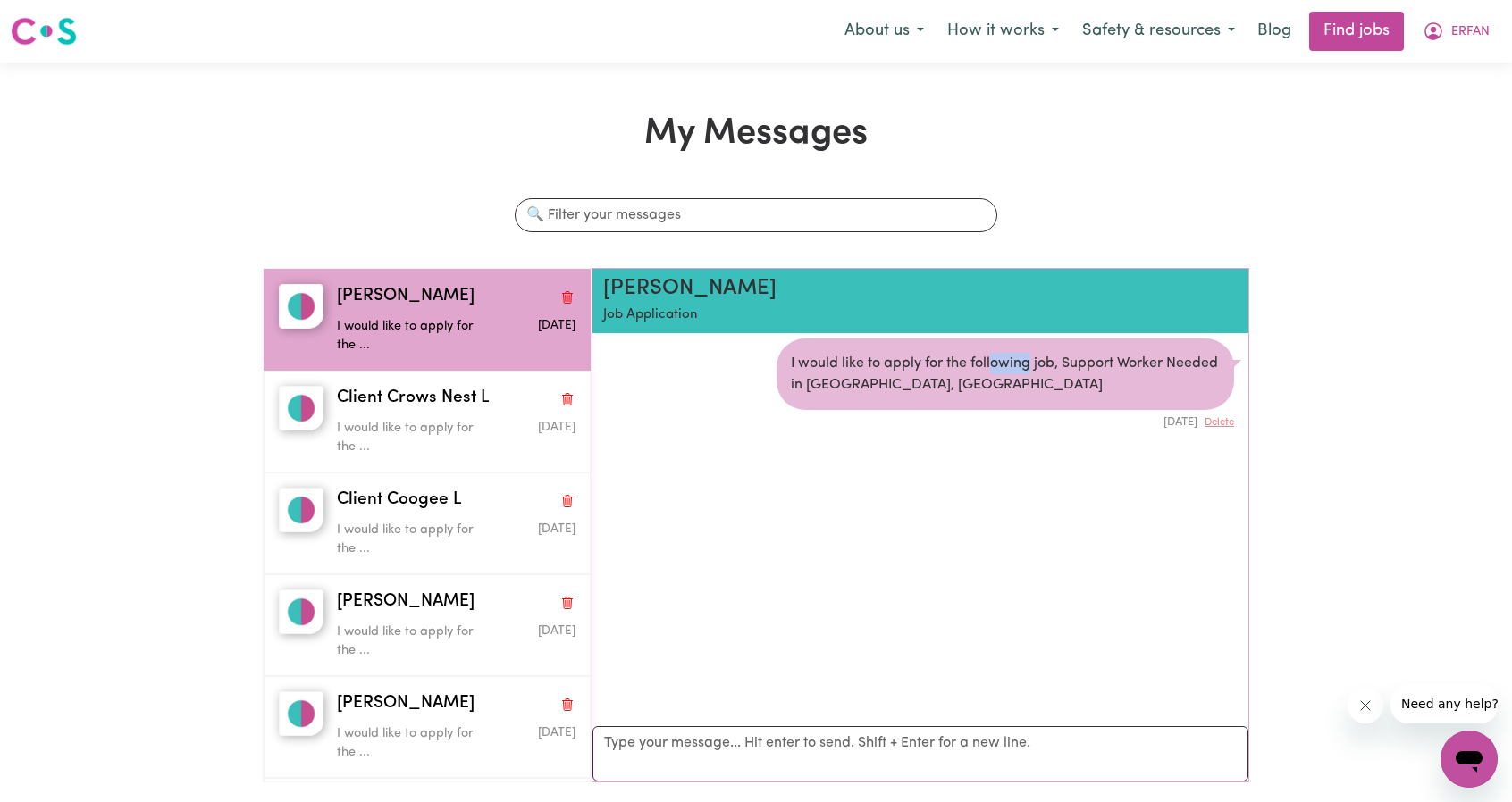
click at [1028, 364] on div "I would like to apply for the following job, Support Worker Needed in [GEOGRAPH…" at bounding box center [1005, 374] width 458 height 72
click at [1122, 375] on div "I would like to apply for the following job, Support Worker Needed in [GEOGRAPH…" at bounding box center [1005, 374] width 458 height 72
drag, startPoint x: 858, startPoint y: 415, endPoint x: 840, endPoint y: 414, distance: 18.0
click at [840, 415] on div "[DATE] Delete" at bounding box center [1005, 420] width 458 height 21
click at [819, 381] on div "I would like to apply for the following job, Support Worker Needed in [GEOGRAPH…" at bounding box center [1005, 374] width 458 height 72
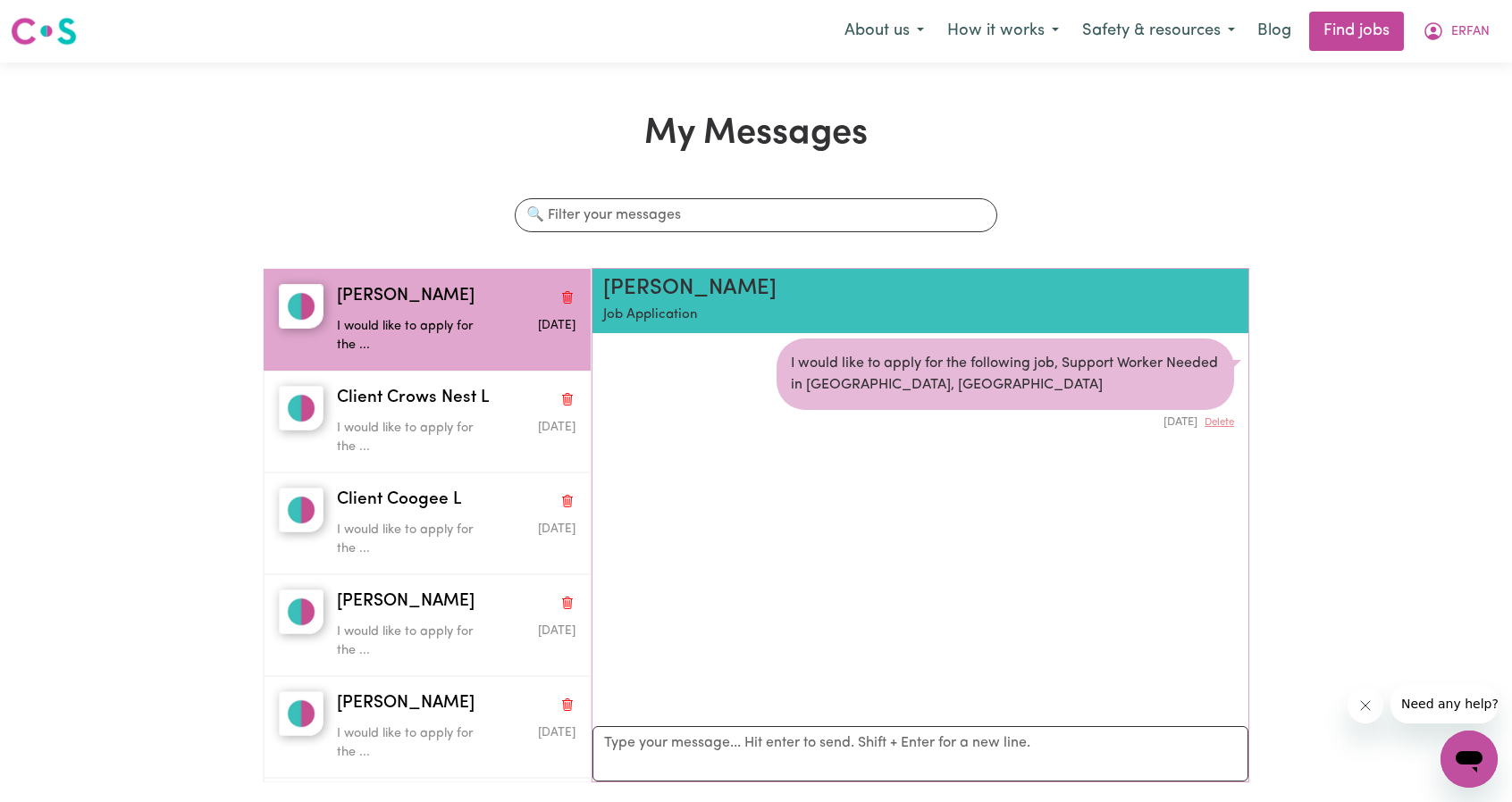
click at [662, 295] on h2 "[PERSON_NAME]" at bounding box center [867, 289] width 529 height 26
drag, startPoint x: 660, startPoint y: 290, endPoint x: 633, endPoint y: 341, distance: 57.7
click at [659, 290] on h2 "[PERSON_NAME]" at bounding box center [867, 289] width 529 height 26
drag, startPoint x: 633, startPoint y: 341, endPoint x: 726, endPoint y: 330, distance: 93.6
click at [663, 341] on li "I would like to apply for the following job, Support Worker Needed in [GEOGRAPH…" at bounding box center [921, 384] width 656 height 121
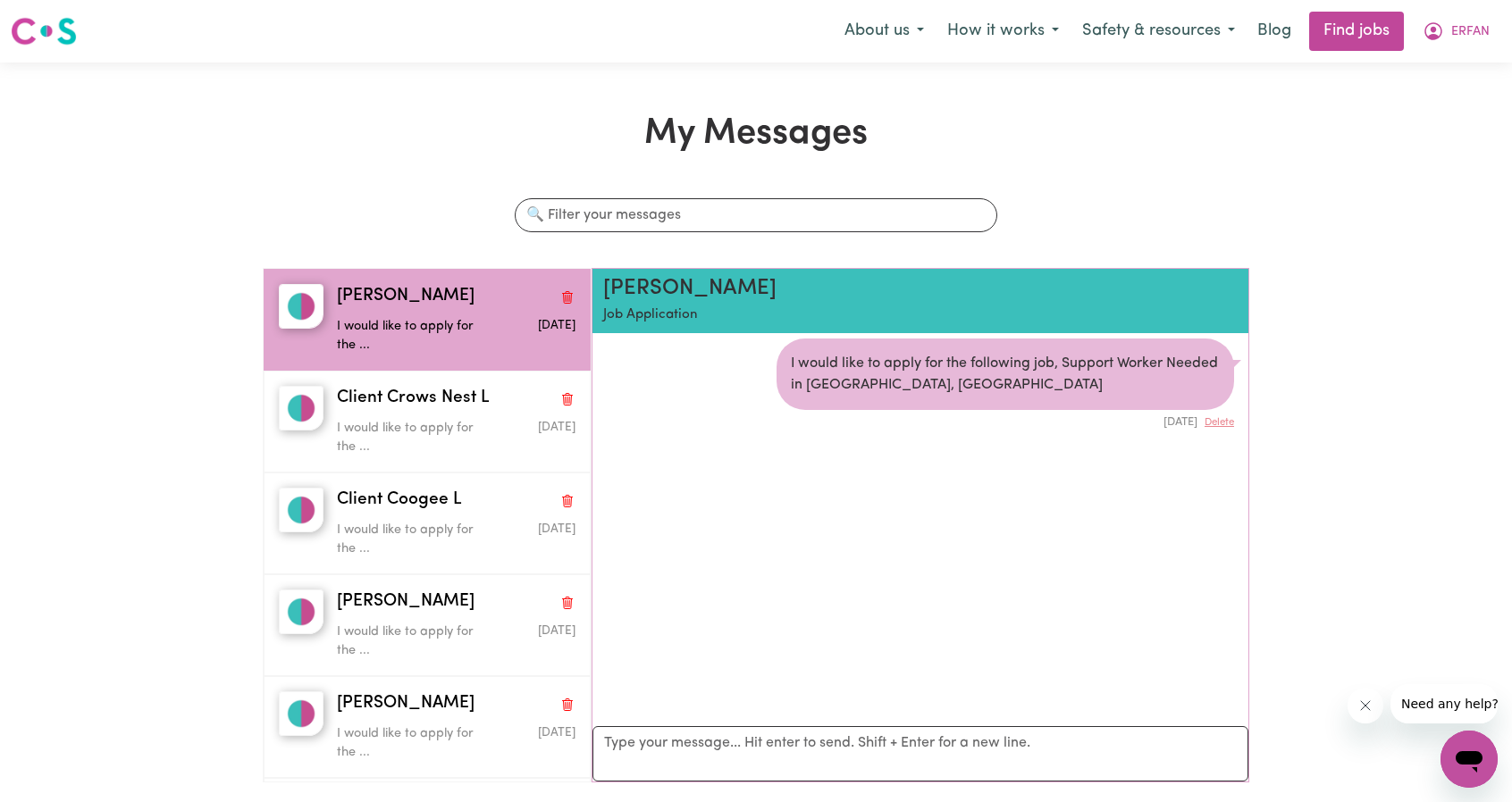
click at [722, 317] on p "Job Application" at bounding box center [867, 315] width 529 height 21
click at [910, 339] on div "I would like to apply for the following job, Support Worker Needed in [GEOGRAPH…" at bounding box center [1005, 374] width 458 height 72
drag, startPoint x: 828, startPoint y: 354, endPoint x: 1275, endPoint y: 150, distance: 491.4
click at [828, 353] on div "I would like to apply for the following job, Support Worker Needed in [GEOGRAPH…" at bounding box center [1005, 374] width 458 height 72
click at [1473, 24] on span "ERFAN" at bounding box center [1470, 33] width 38 height 20
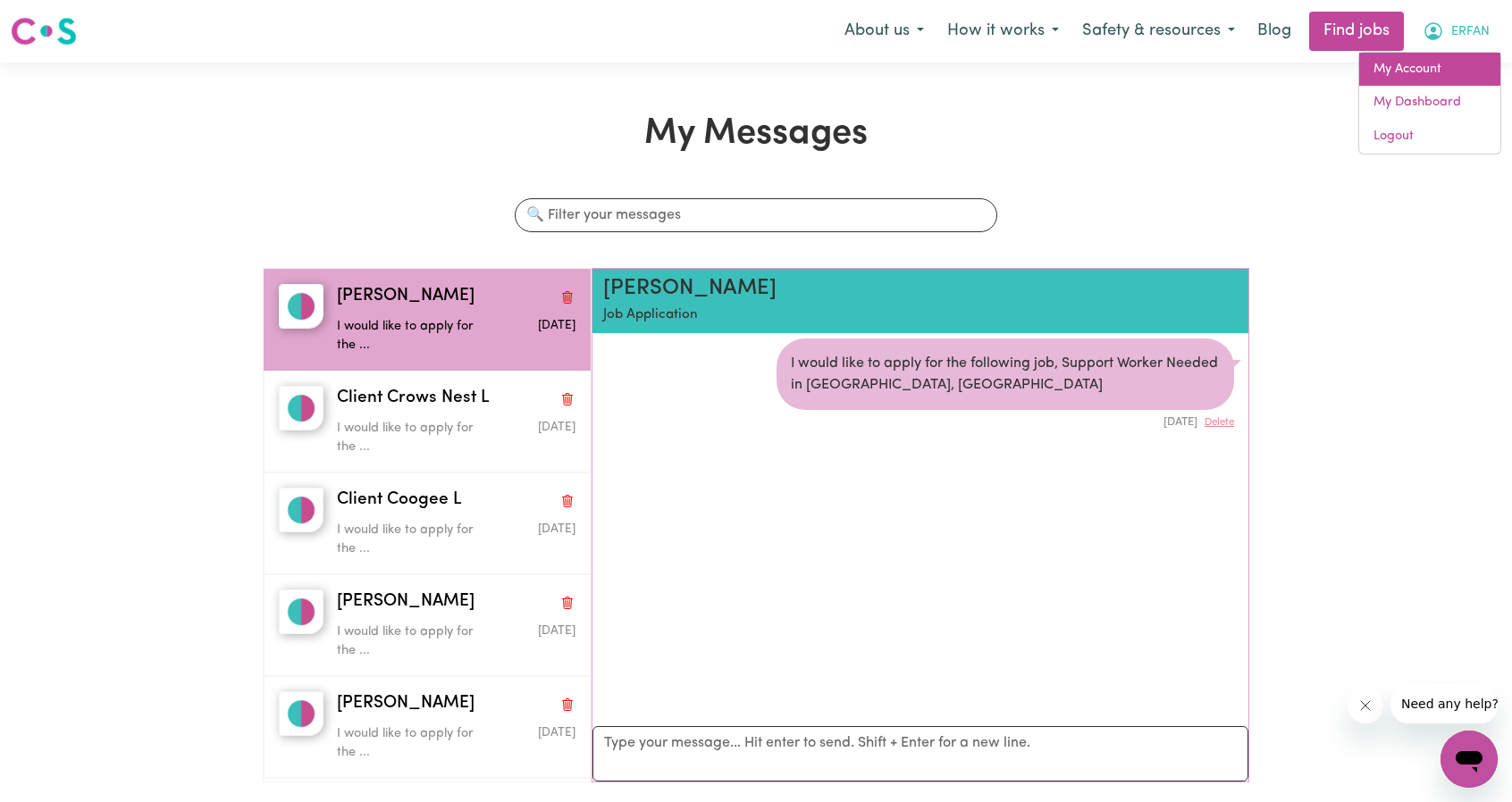
click at [1438, 58] on link "My Account" at bounding box center [1430, 69] width 141 height 34
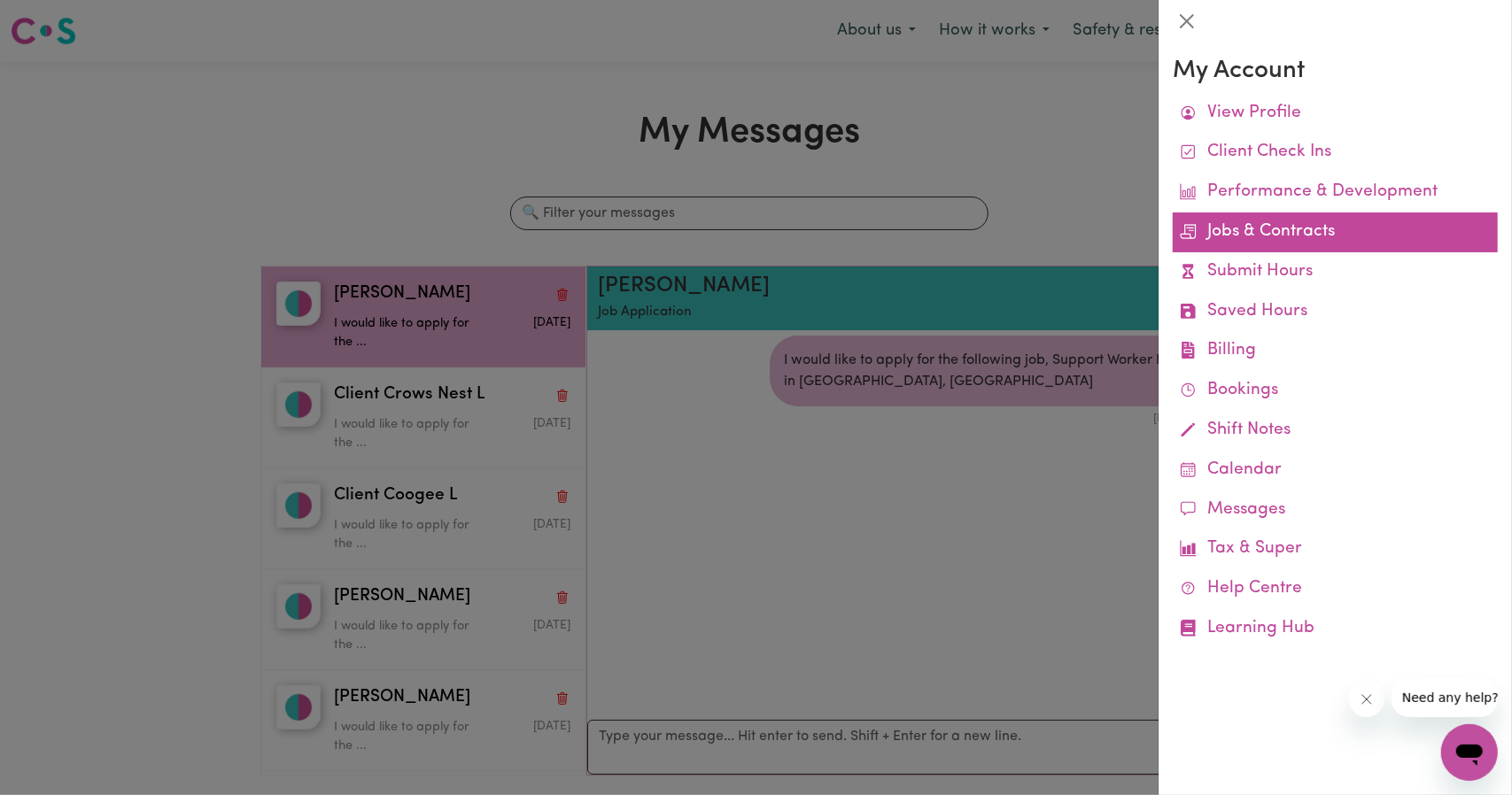
click at [1287, 230] on link "Jobs & Contracts" at bounding box center [1335, 233] width 325 height 40
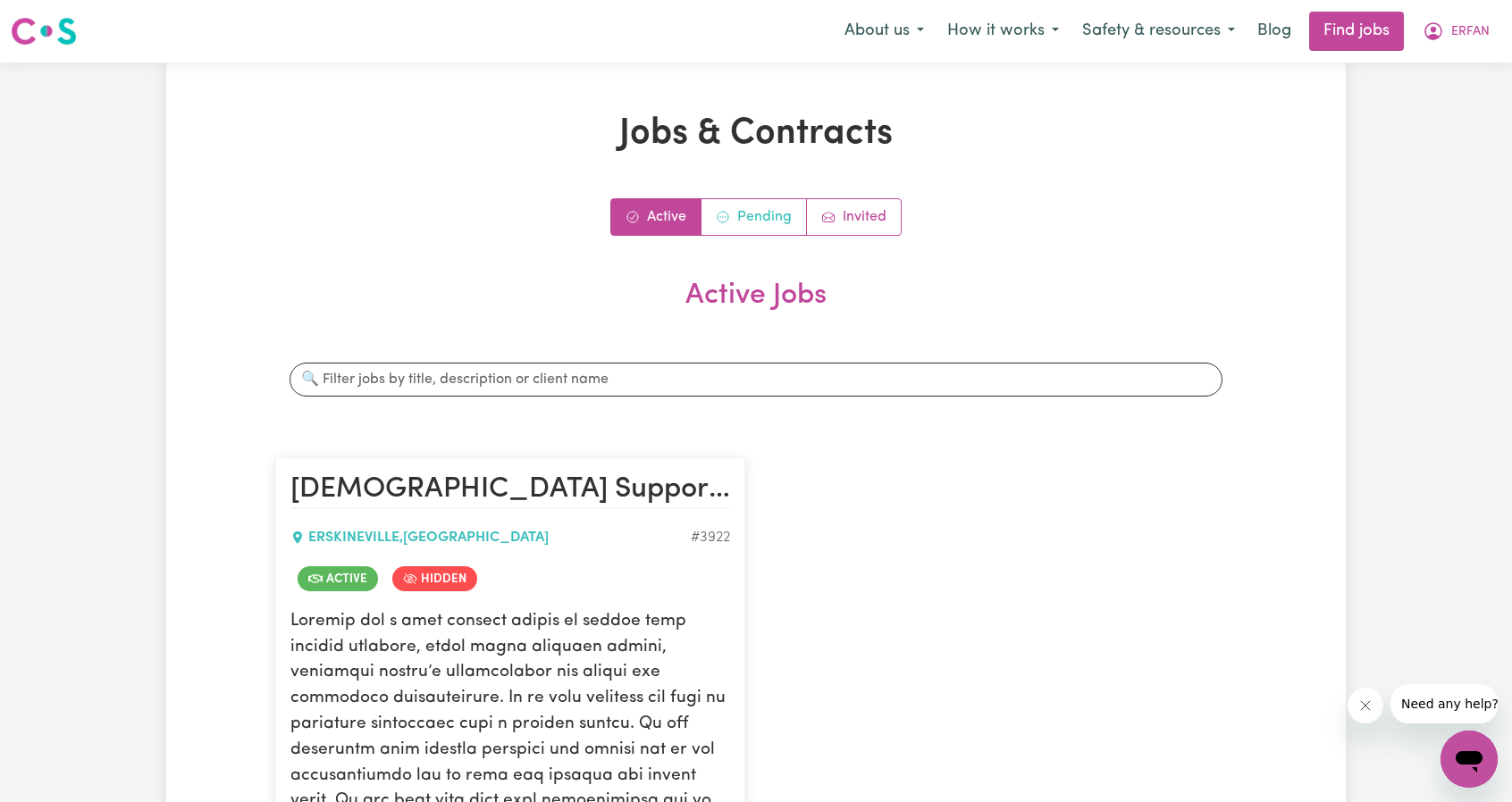
click at [729, 210] on icon "Contracts pending review" at bounding box center [723, 217] width 15 height 14
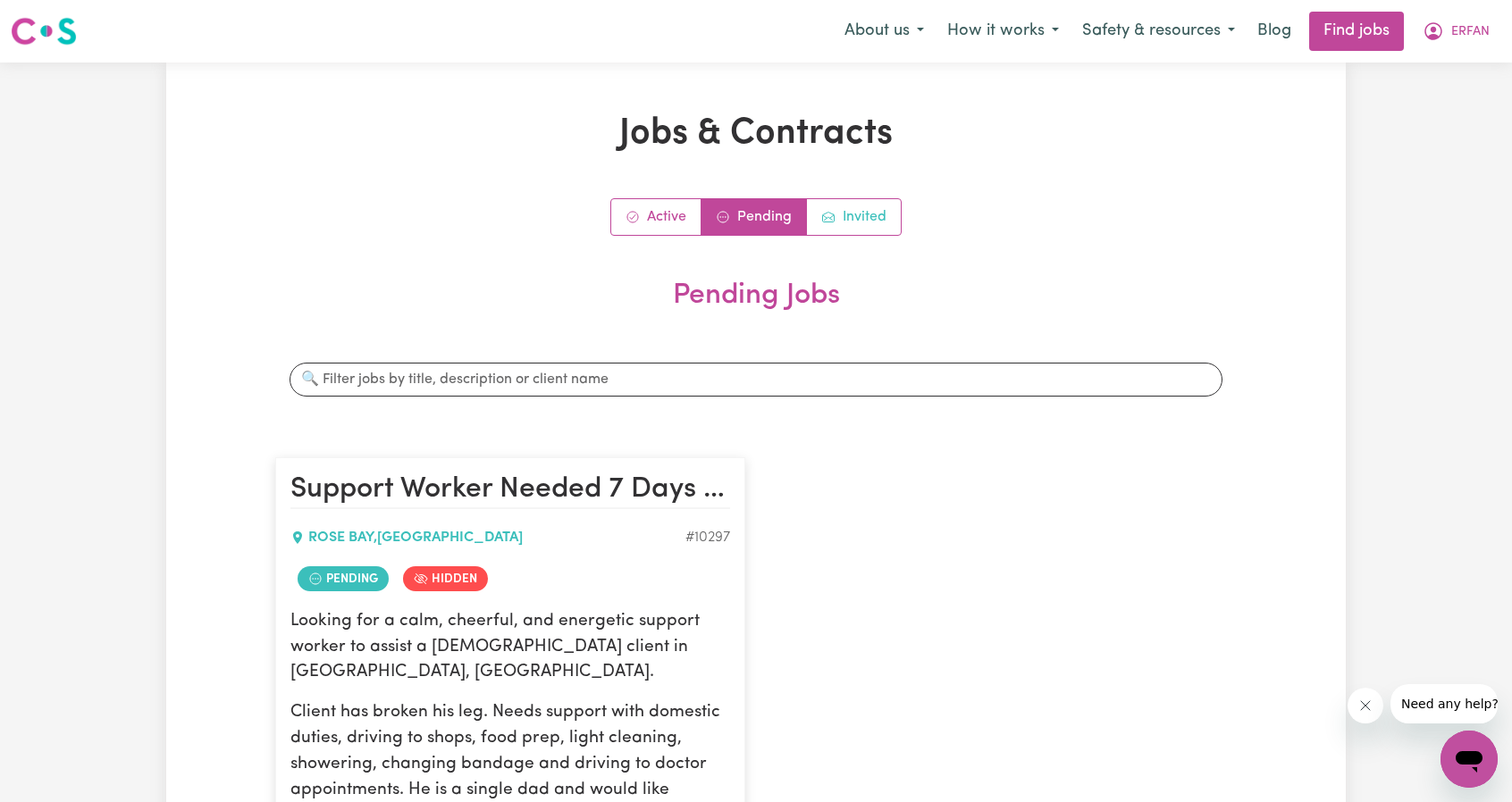
click at [821, 208] on span "Job invitations" at bounding box center [829, 217] width 15 height 22
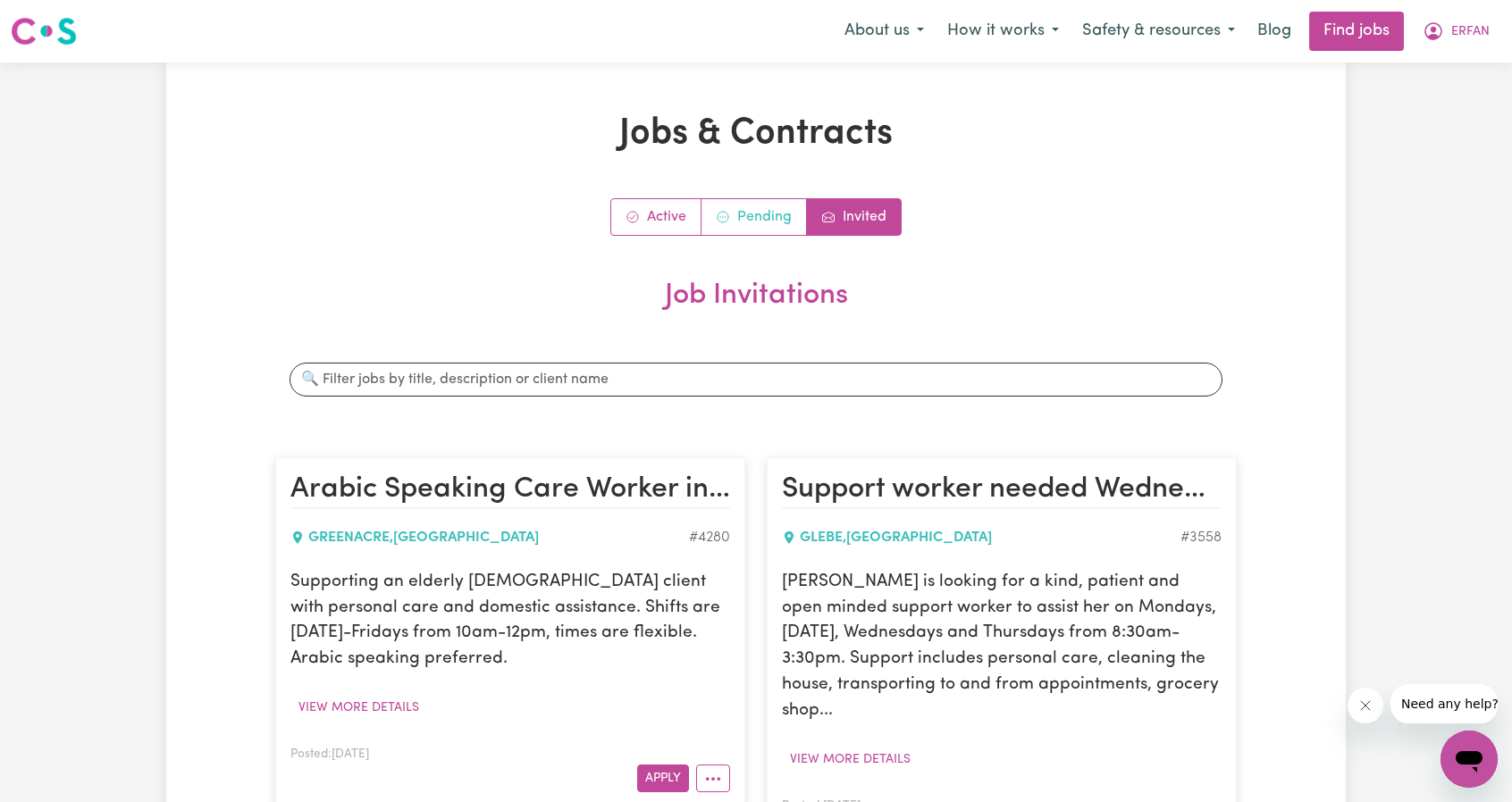
click at [752, 223] on link "Pending" at bounding box center [754, 217] width 105 height 35
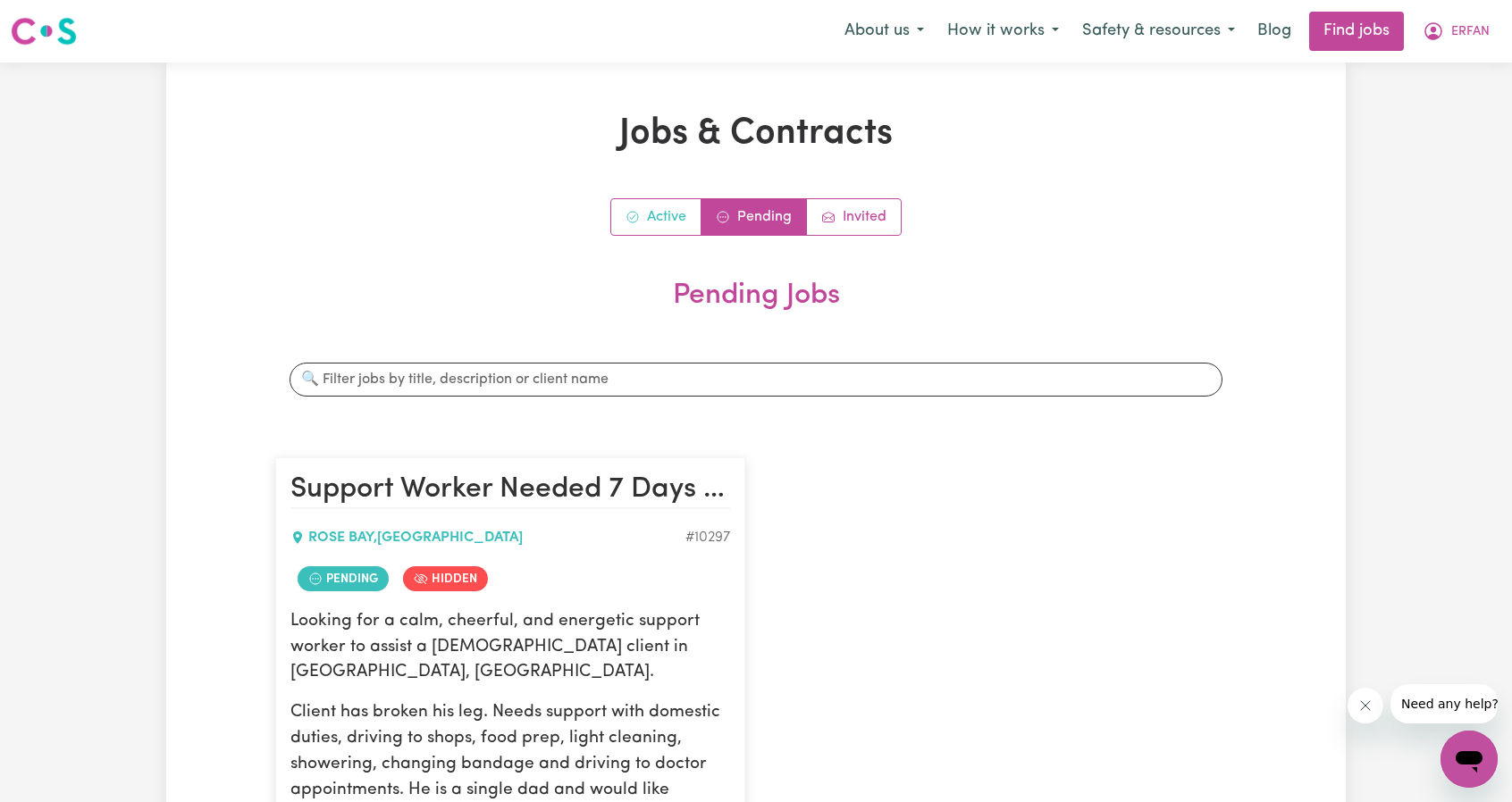
click at [674, 222] on link "Active" at bounding box center [656, 217] width 91 height 35
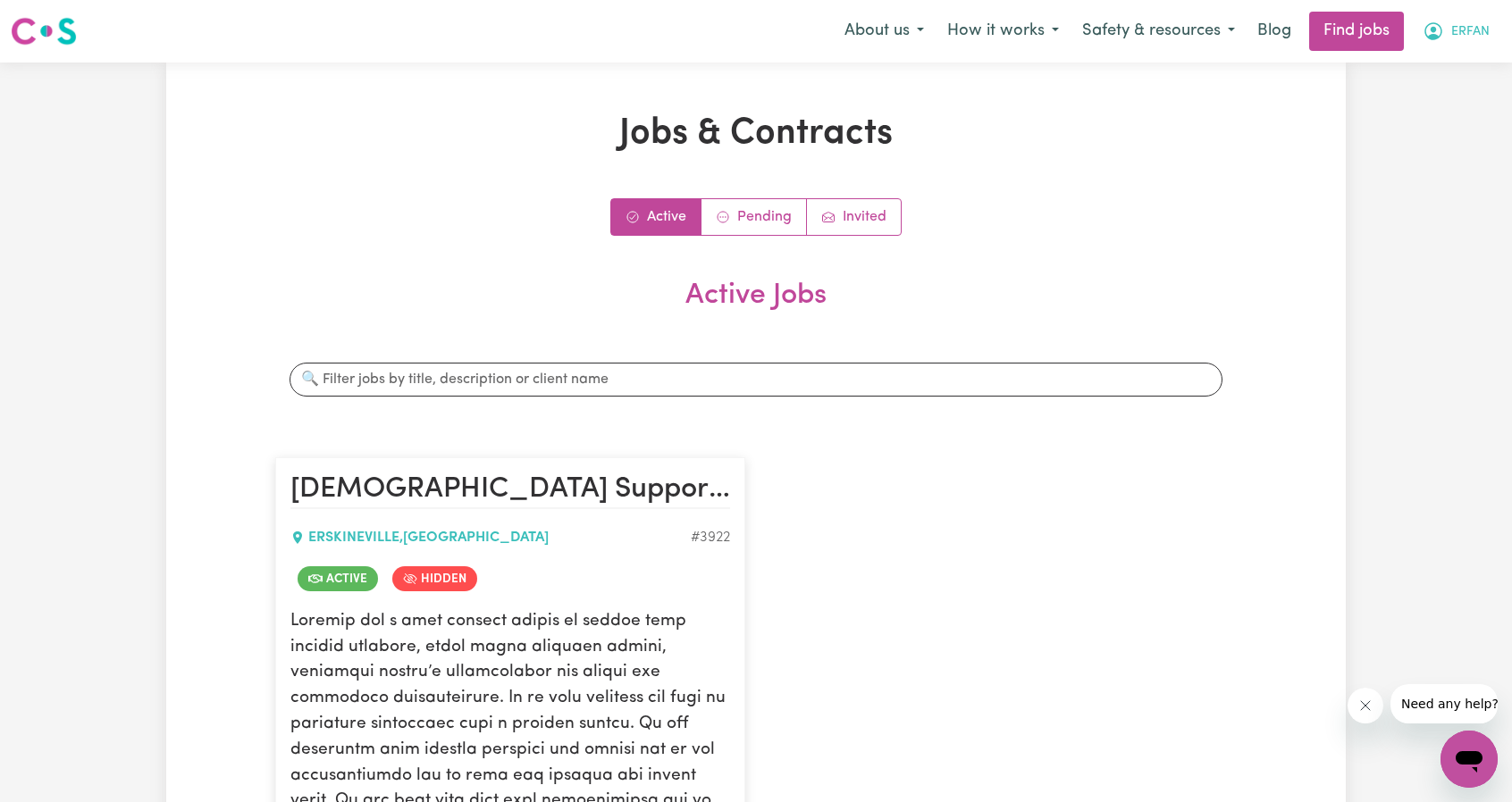
click at [1475, 19] on button "ERFAN" at bounding box center [1457, 31] width 91 height 37
click at [1410, 56] on link "My Account" at bounding box center [1430, 69] width 141 height 34
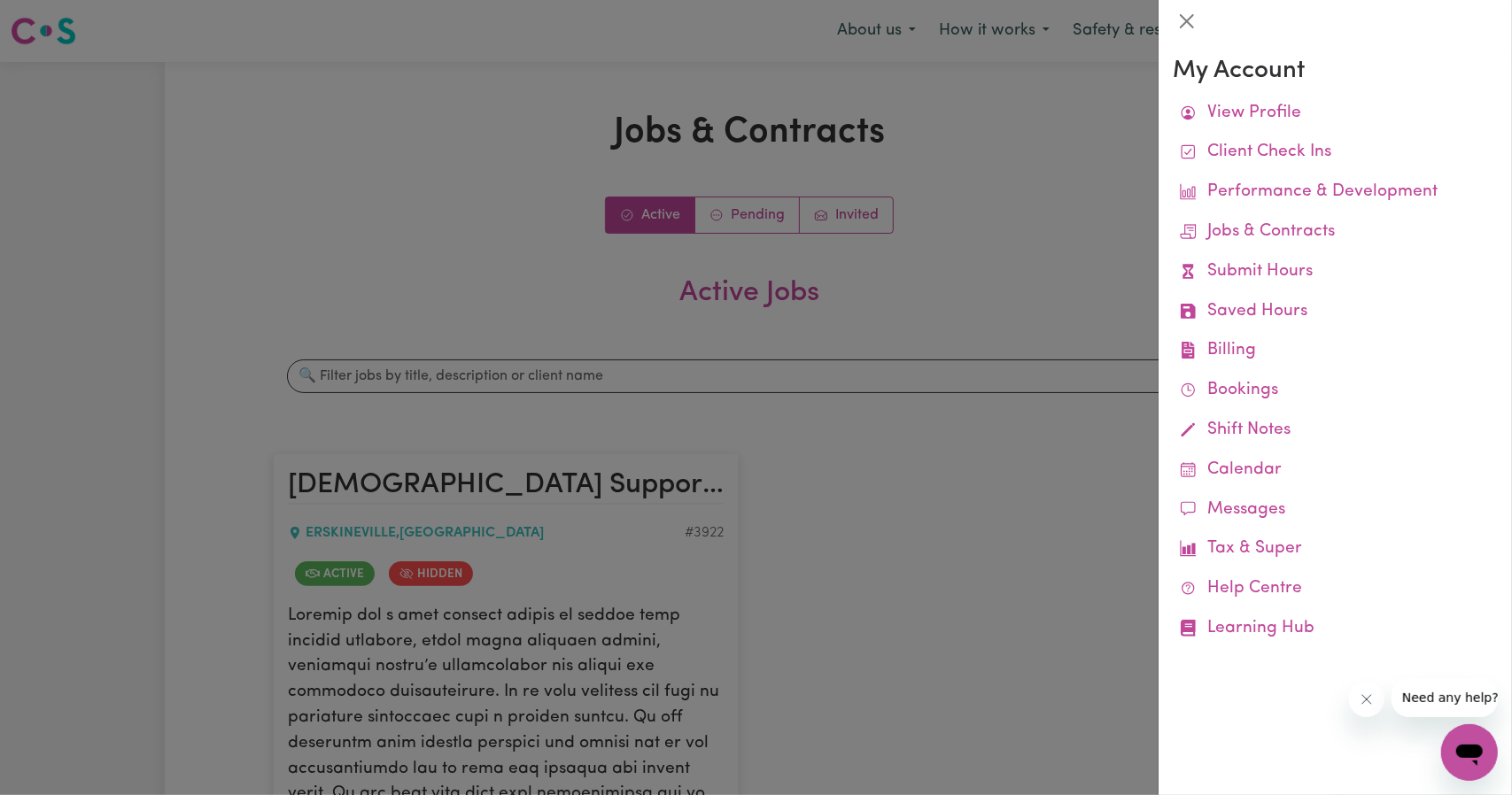
drag, startPoint x: 1081, startPoint y: 216, endPoint x: 1081, endPoint y: 178, distance: 38.0
click at [1075, 216] on div at bounding box center [756, 397] width 1512 height 795
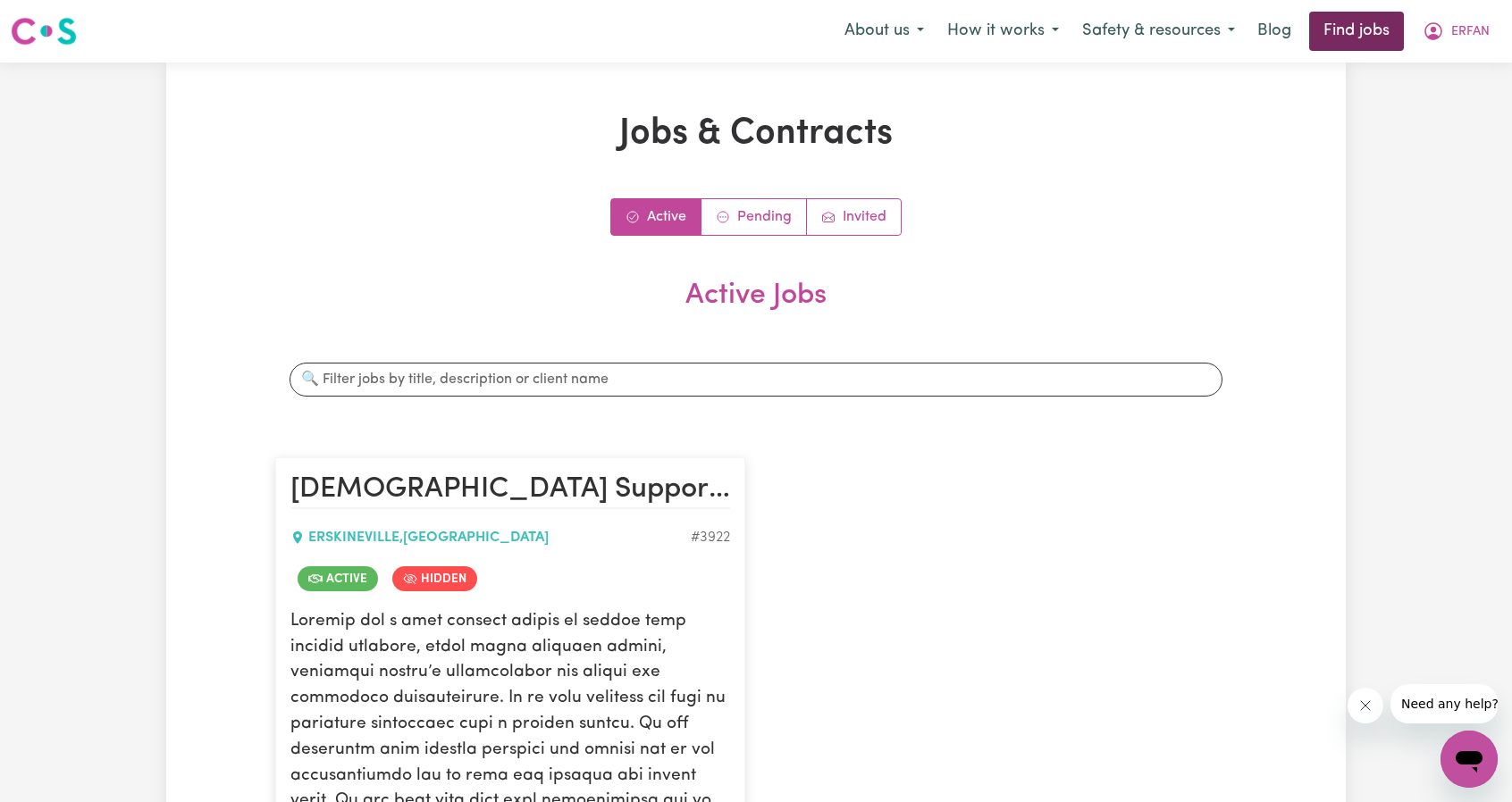
click at [1331, 30] on link "Find jobs" at bounding box center [1356, 31] width 95 height 39
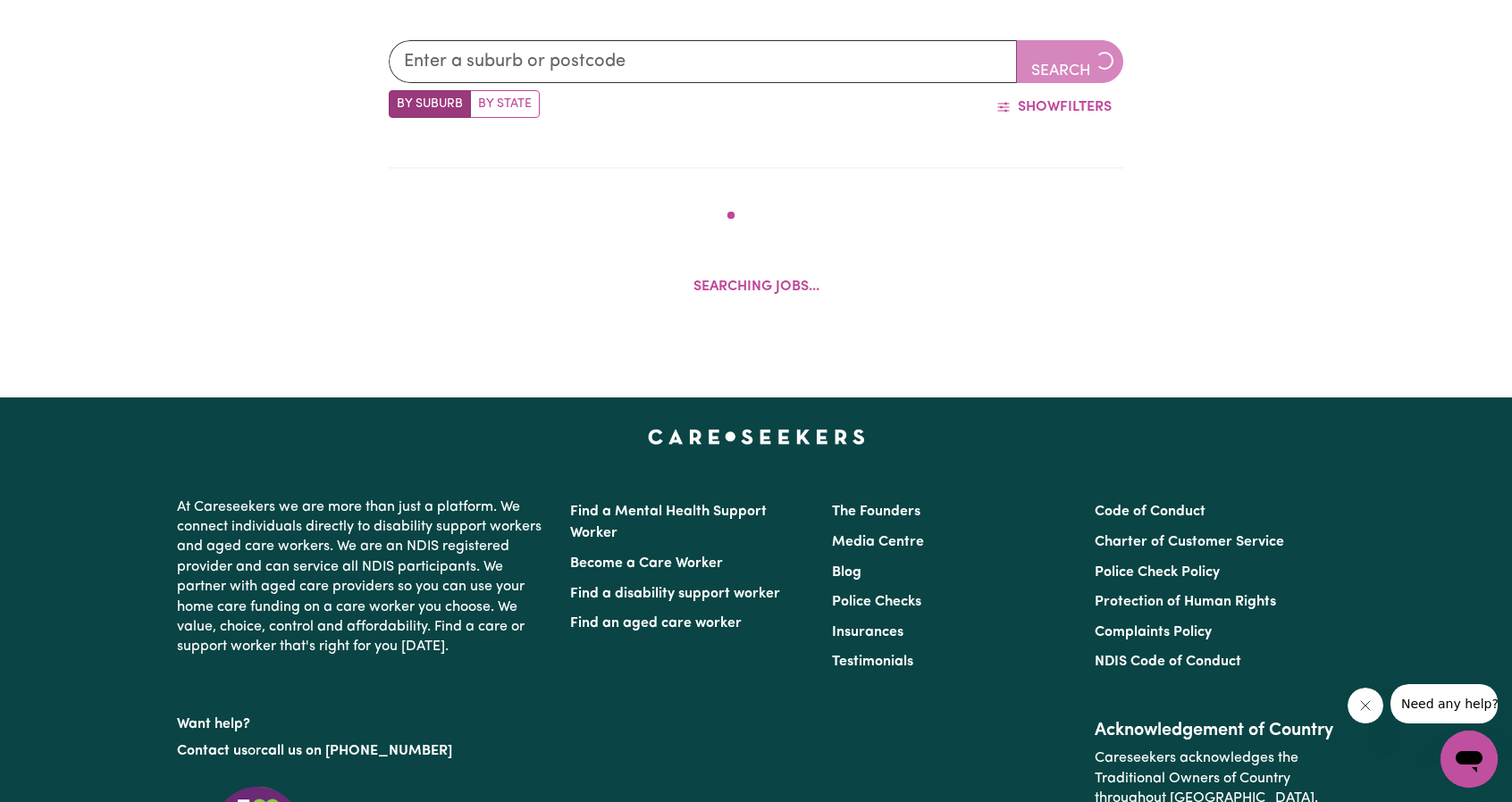
scroll to position [778, 0]
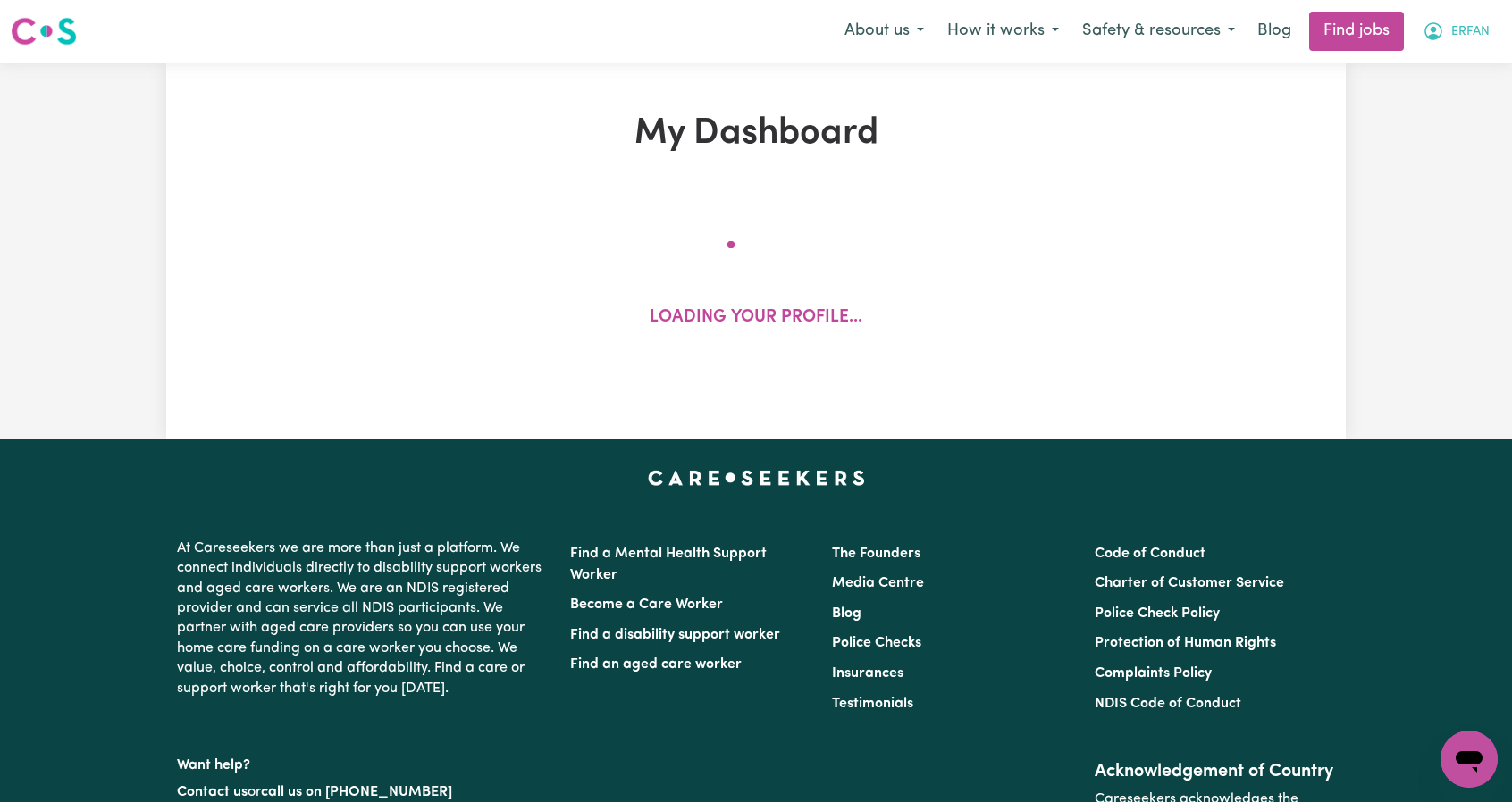
drag, startPoint x: 1444, startPoint y: 44, endPoint x: 1457, endPoint y: 44, distance: 13.0
click at [1446, 44] on button "ERFAN" at bounding box center [1457, 31] width 91 height 37
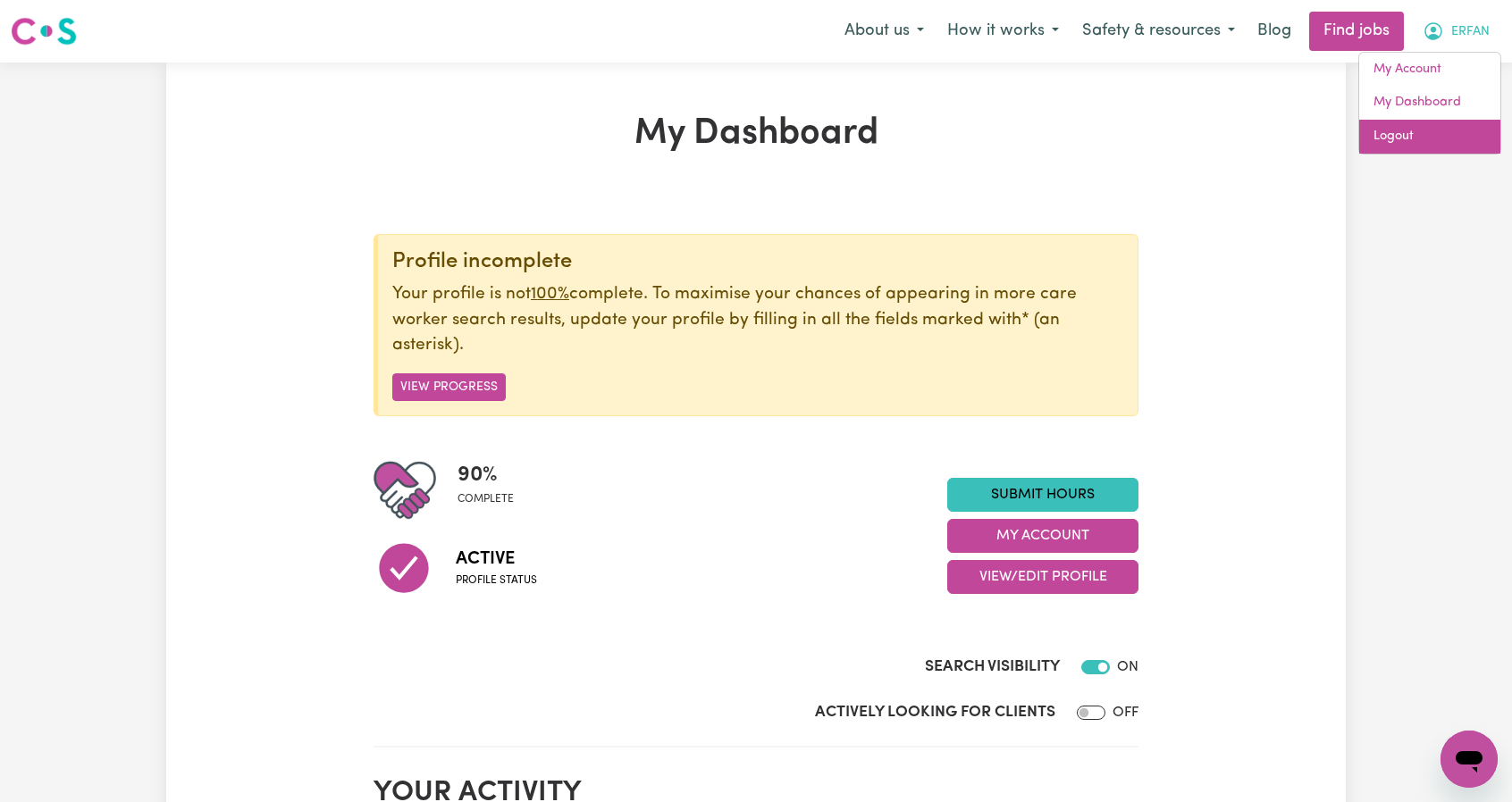
click at [1437, 125] on link "Logout" at bounding box center [1430, 136] width 141 height 34
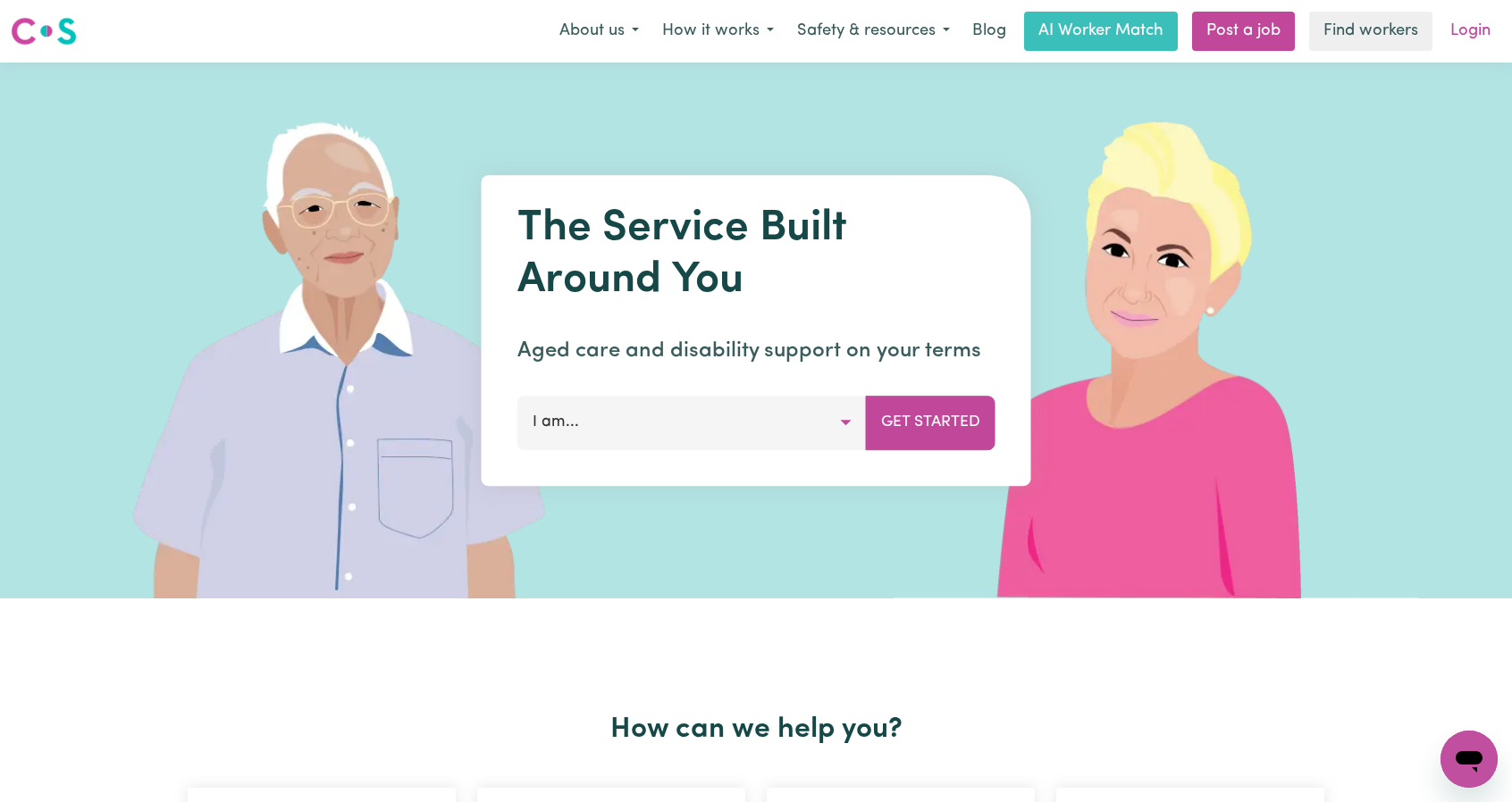
click at [1482, 25] on link "Login" at bounding box center [1470, 31] width 62 height 39
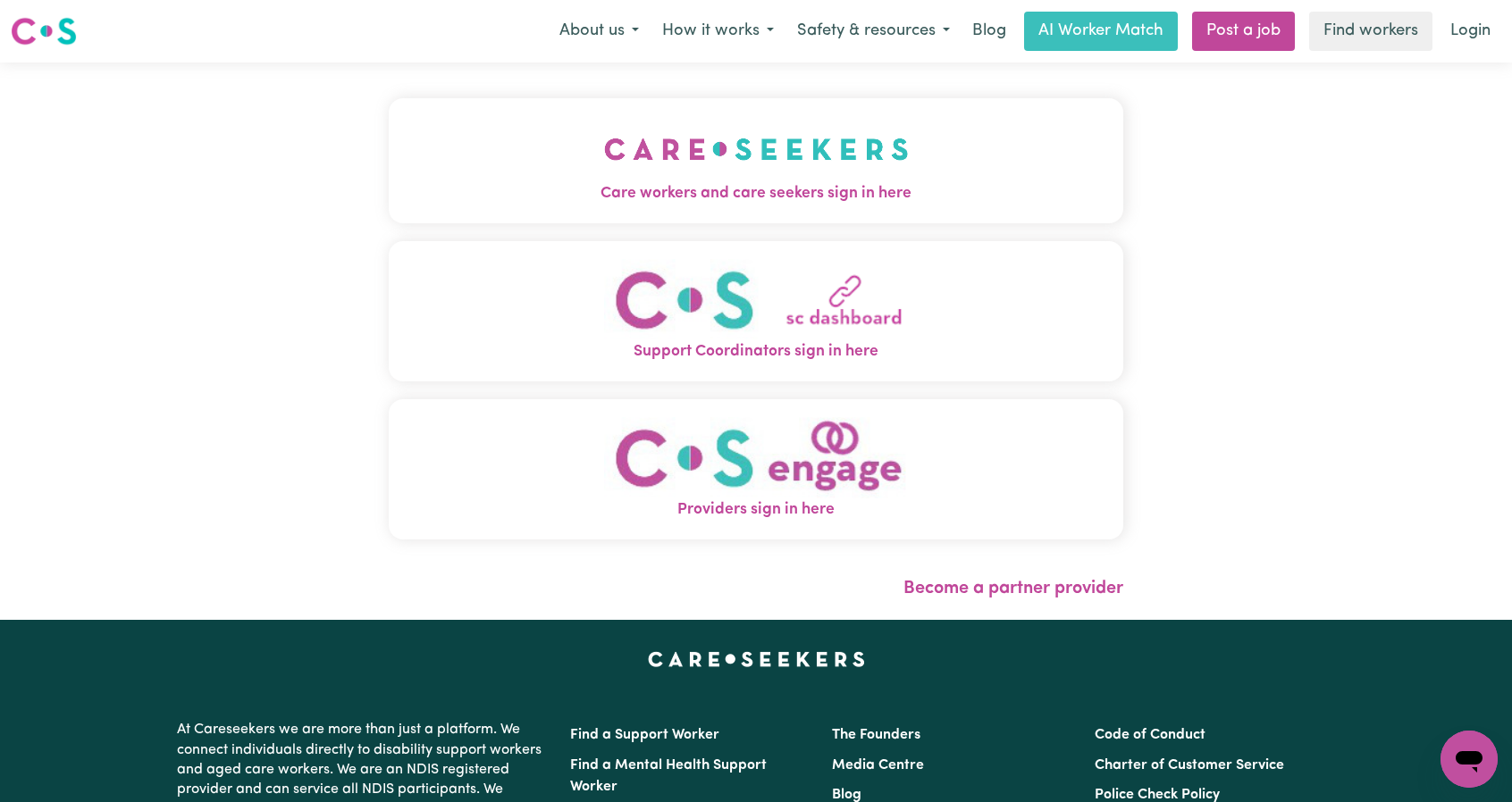
click at [531, 91] on div "Care workers and care seekers sign in here Support Coordinators sign in here Pr…" at bounding box center [756, 341] width 756 height 557
click at [631, 187] on span "Care workers and care seekers sign in here" at bounding box center [756, 194] width 734 height 24
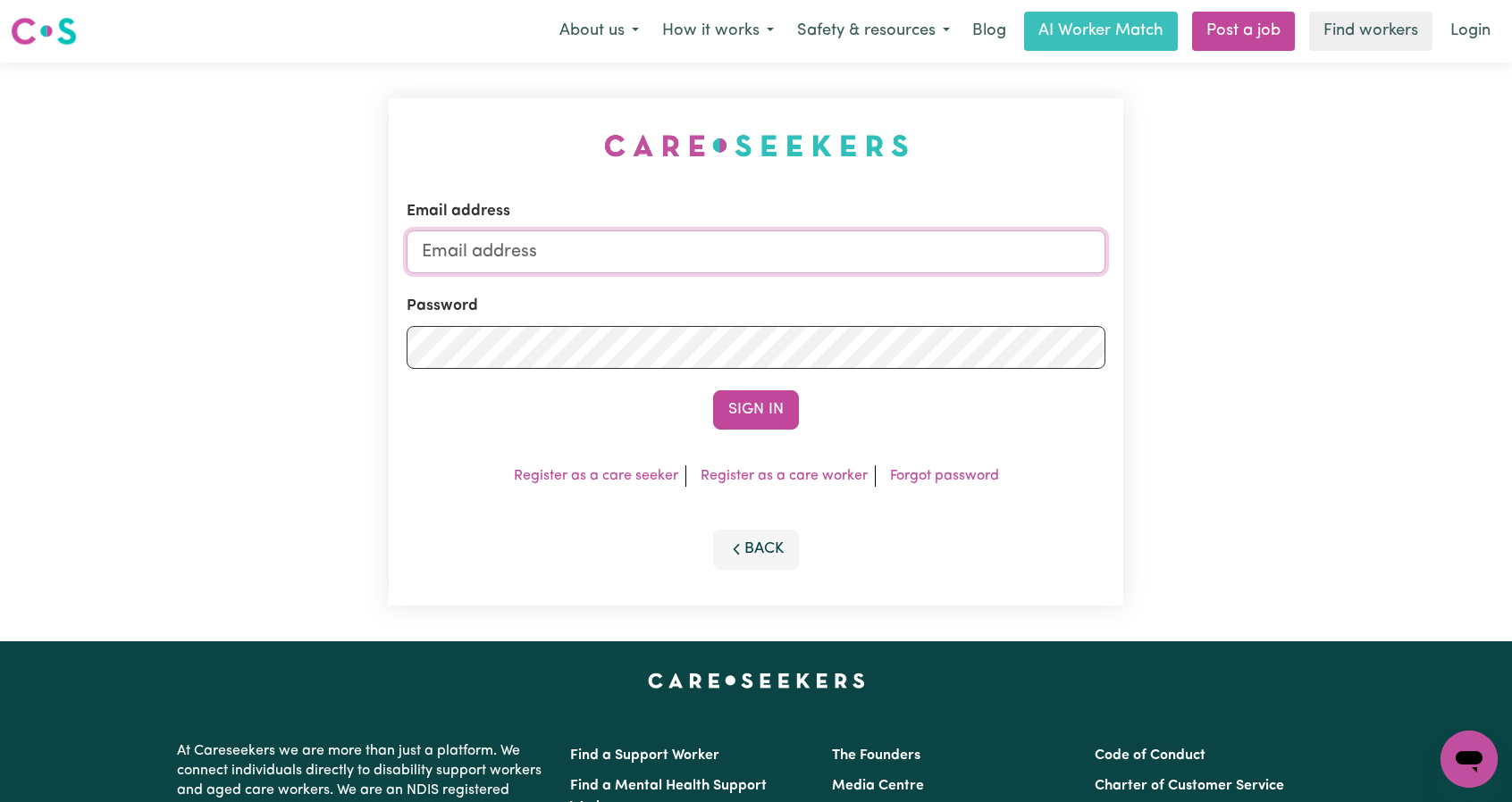
drag, startPoint x: 782, startPoint y: 266, endPoint x: 776, endPoint y: 257, distance: 10.8
click at [782, 266] on input "Email address" at bounding box center [756, 251] width 699 height 43
drag, startPoint x: 517, startPoint y: 253, endPoint x: 887, endPoint y: 321, distance: 376.2
click at [910, 296] on form "Email address superuser~ethan@careseekers.com.au Password Sign In" at bounding box center [756, 314] width 699 height 229
type input "superuser~benharveyABF@careseekers.com.au"
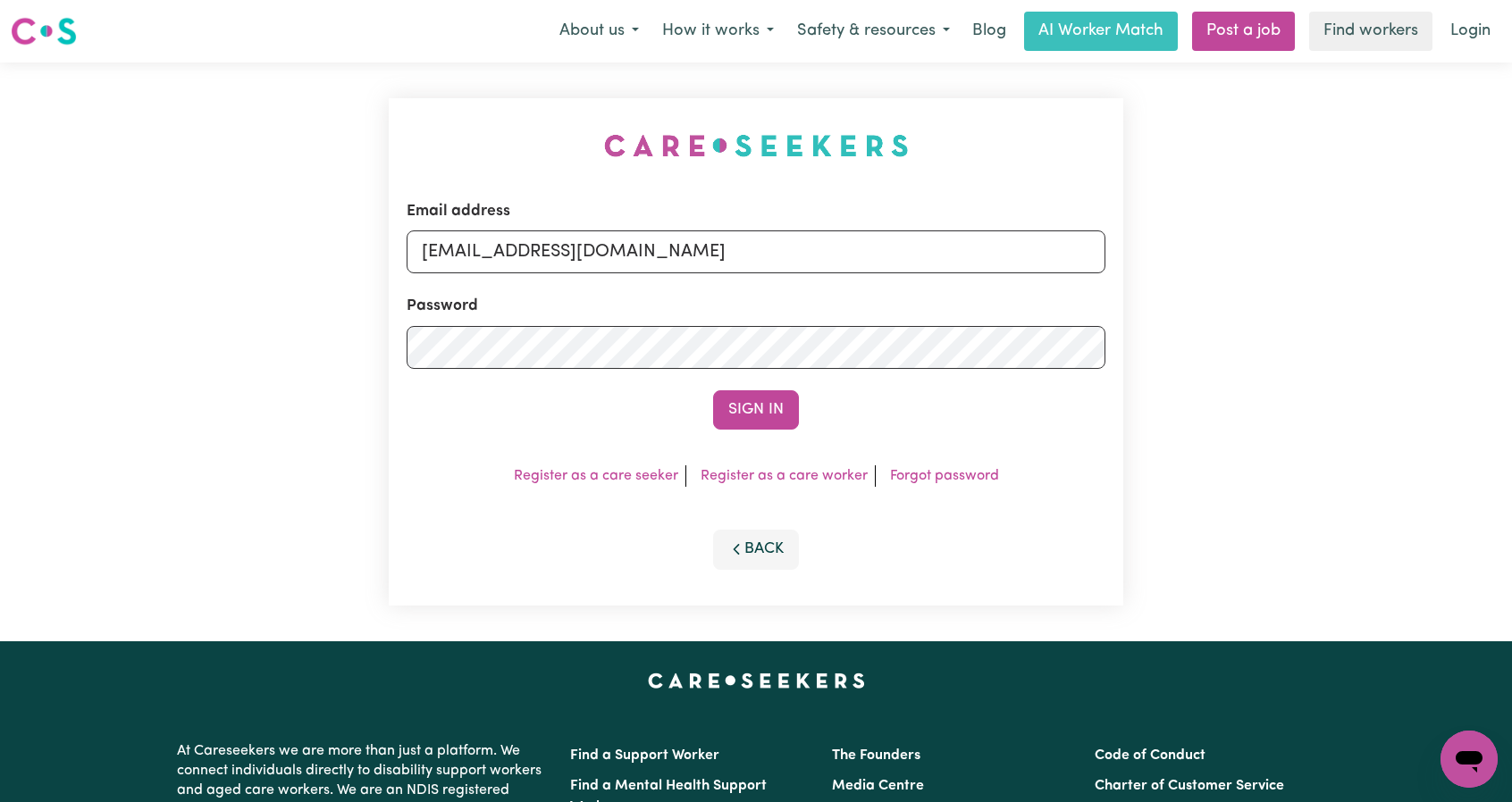
click at [814, 405] on div "Sign In" at bounding box center [756, 410] width 699 height 39
click at [792, 403] on button "Sign In" at bounding box center [756, 410] width 86 height 39
